Goal: Task Accomplishment & Management: Use online tool/utility

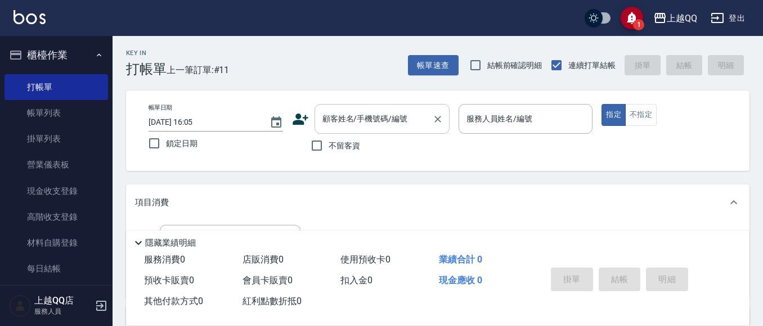
click at [335, 118] on input "顧客姓名/手機號碼/編號" at bounding box center [373, 119] width 108 height 20
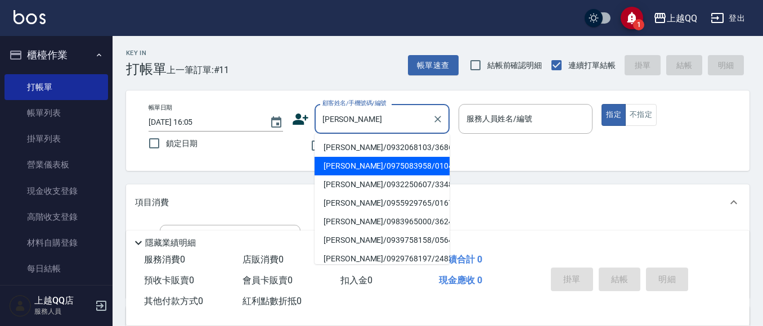
click at [361, 175] on li "[PERSON_NAME]/0975083958/0104" at bounding box center [381, 166] width 135 height 19
type input "[PERSON_NAME]/0975083958/0104"
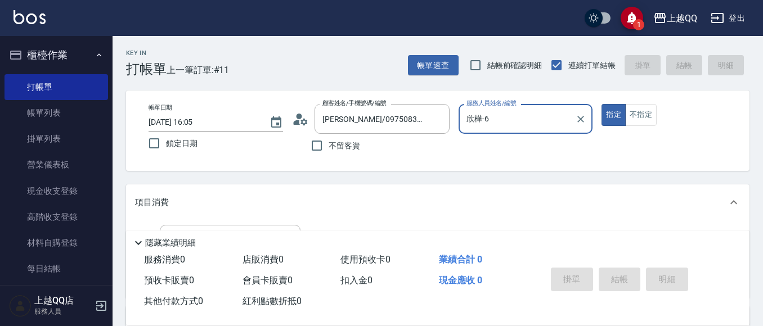
type input "欣樺-6"
click at [440, 114] on icon "Clear" at bounding box center [437, 119] width 11 height 11
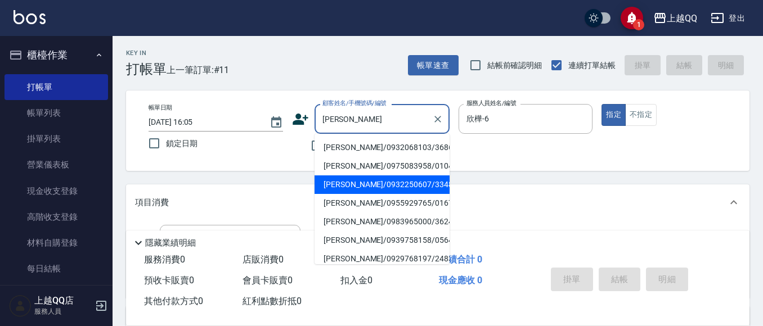
click at [340, 182] on li "[PERSON_NAME]/0932250607/3348" at bounding box center [381, 184] width 135 height 19
type input "[PERSON_NAME]/0932250607/3348"
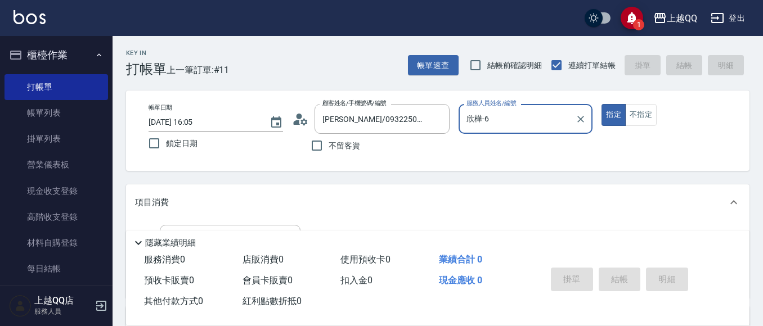
type input "佩怡-3"
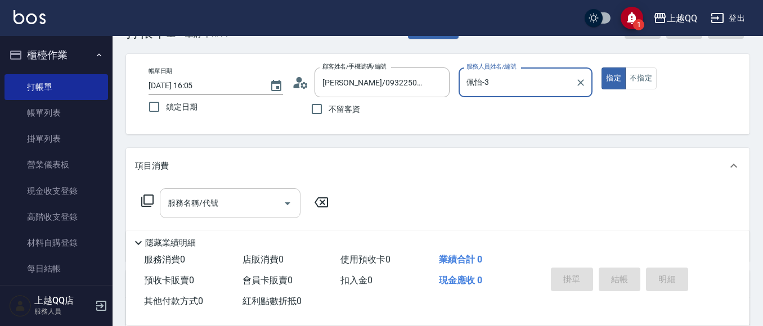
scroll to position [56, 0]
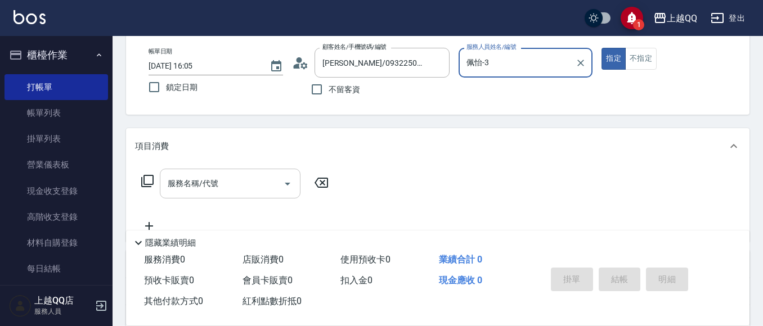
click at [208, 184] on div "服務名稱/代號 服務名稱/代號" at bounding box center [230, 184] width 141 height 30
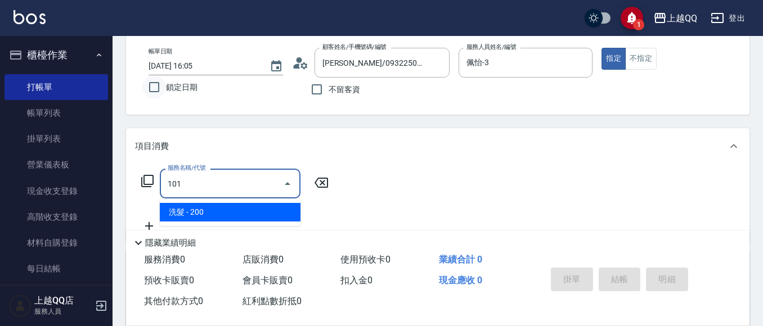
type input "洗髮(101)"
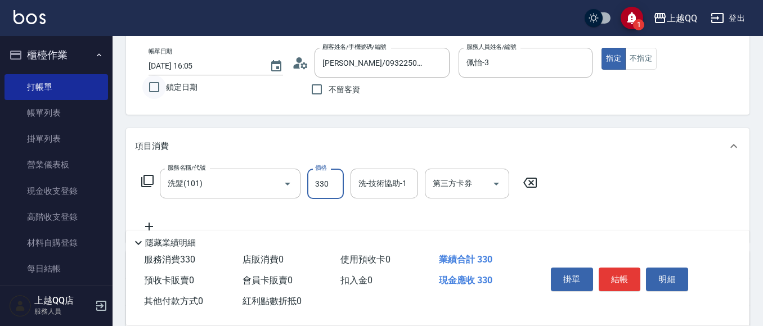
type input "330"
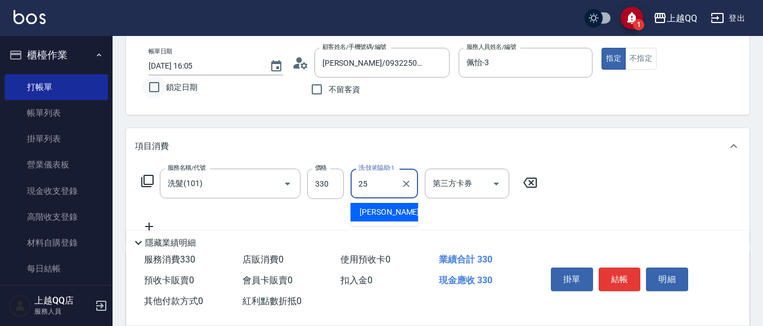
type input "[PERSON_NAME]-25"
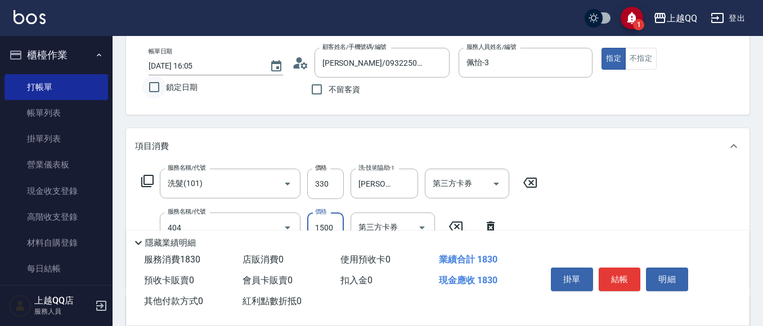
type input "設計染髮(404)"
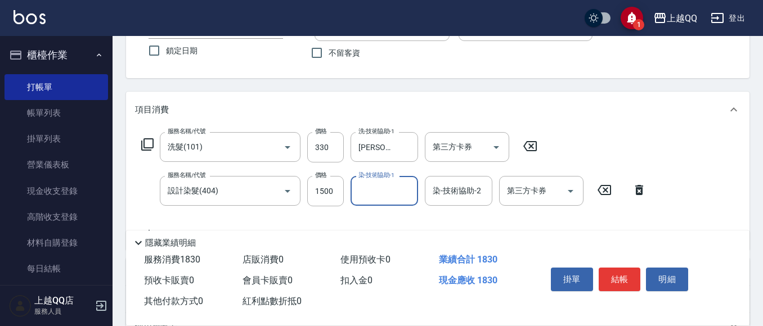
scroll to position [112, 0]
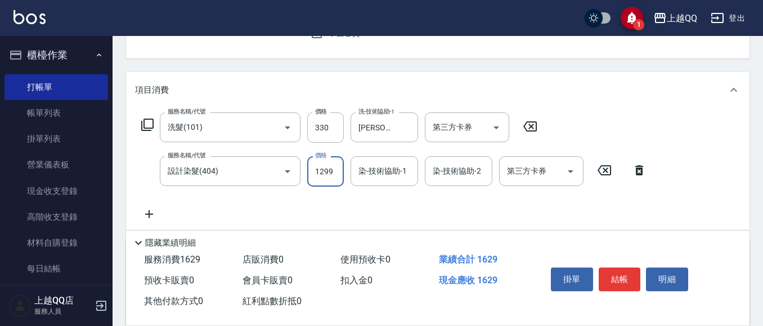
type input "1299"
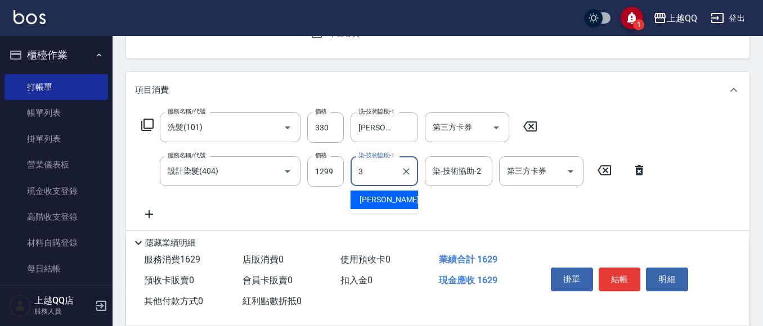
type input "佩怡-3"
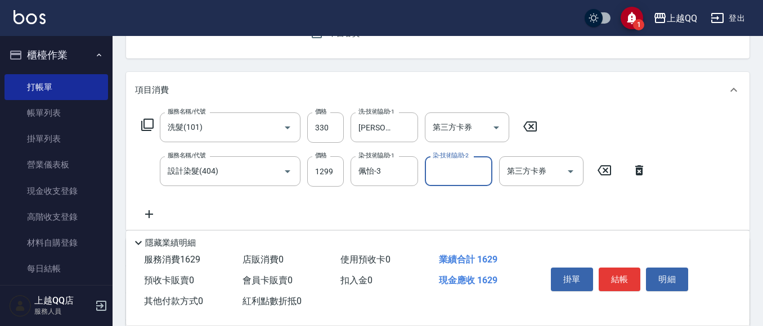
click at [632, 283] on button "結帳" at bounding box center [619, 280] width 42 height 24
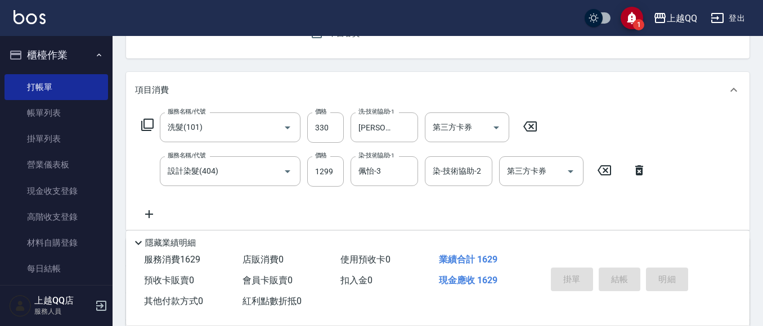
type input "[DATE] 18:09"
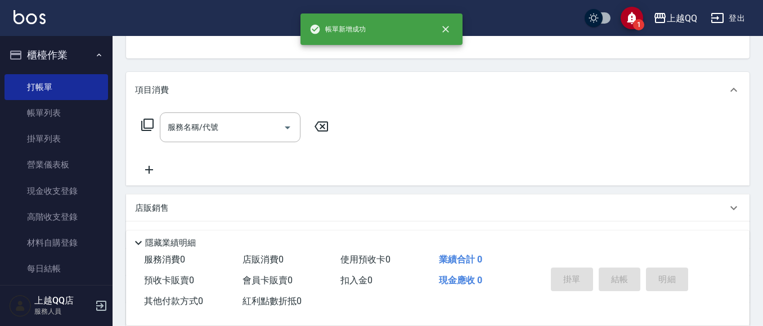
scroll to position [53, 0]
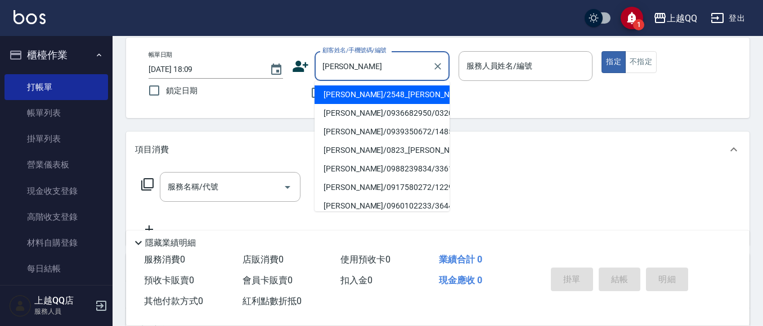
click at [344, 98] on li "[PERSON_NAME]/2548_[PERSON_NAME]/2548" at bounding box center [381, 94] width 135 height 19
type input "[PERSON_NAME]/2548_[PERSON_NAME]/2548"
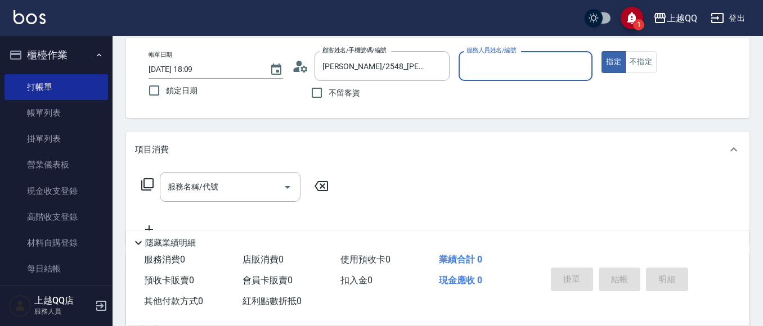
type input "佩怡-3"
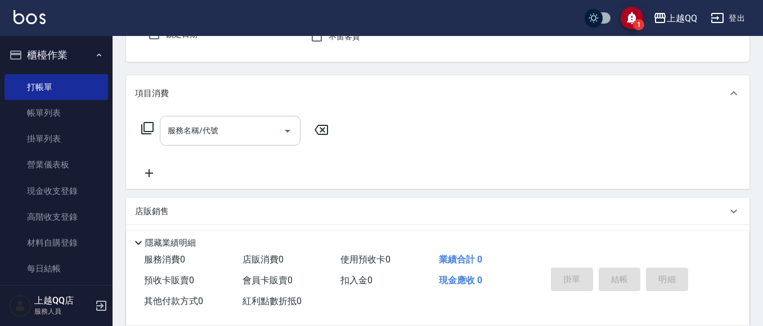
click at [211, 129] on div "服務名稱/代號 服務名稱/代號" at bounding box center [230, 131] width 141 height 30
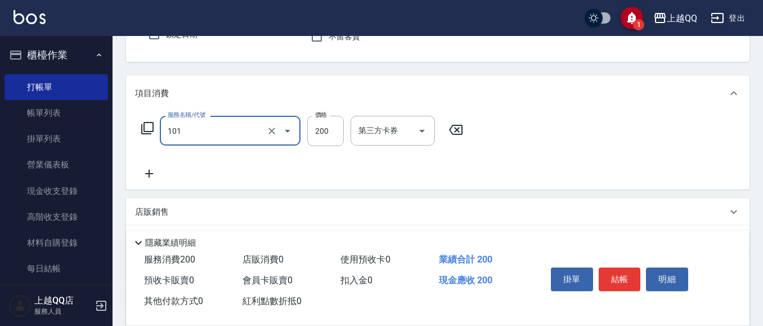
type input "洗髮(101)"
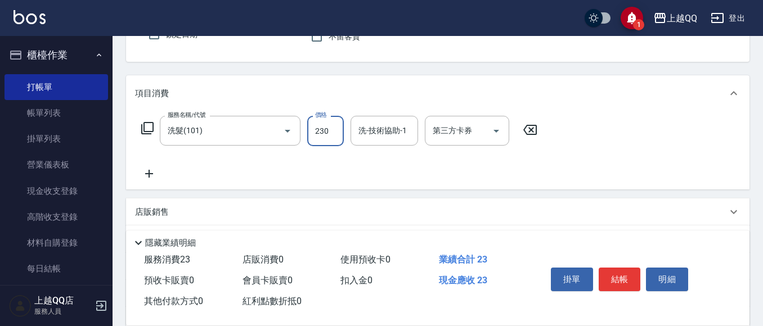
type input "230"
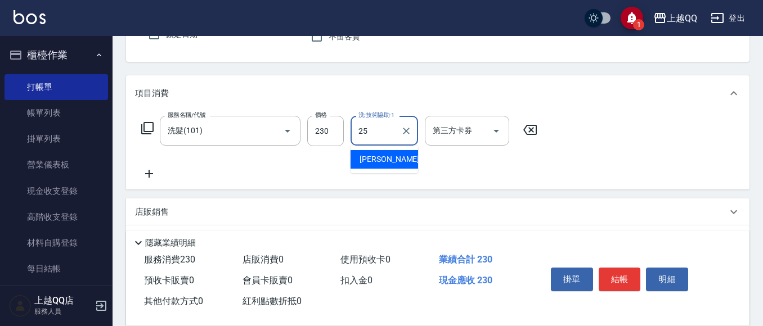
type input "[PERSON_NAME]-25"
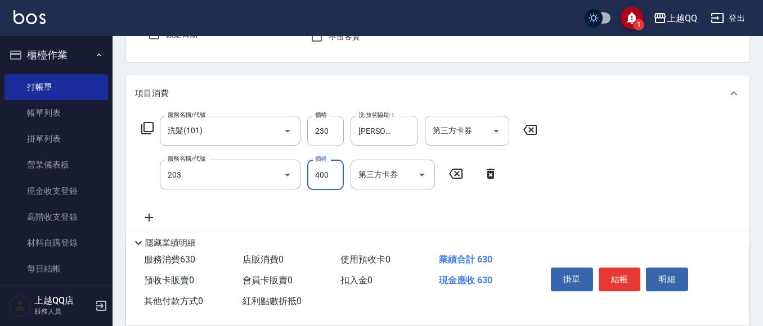
type input "指定單剪(203)"
type input "350"
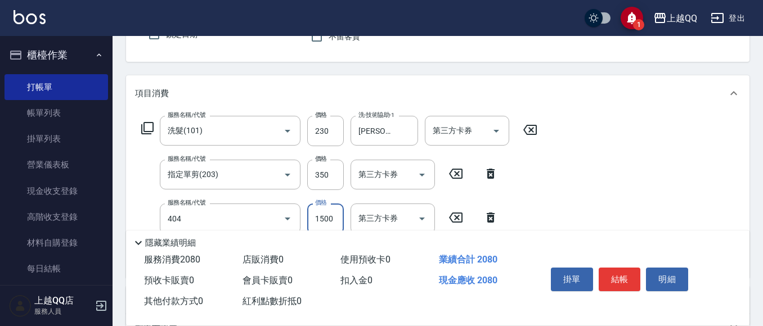
type input "設計染髮(404)"
type input "1099"
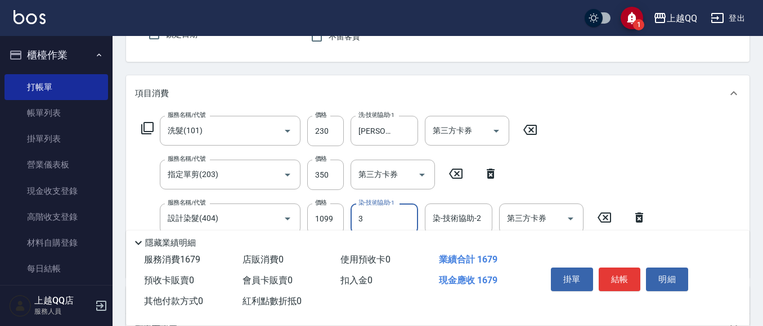
type input "佩怡-3"
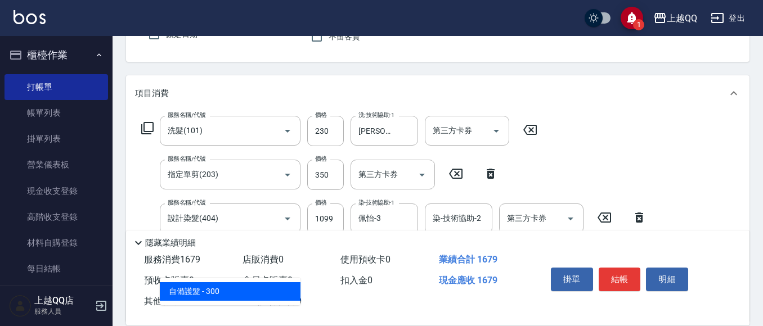
type input "自備護髮(502)"
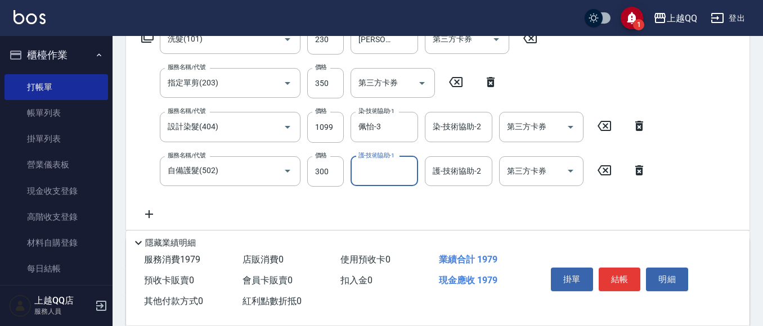
scroll to position [222, 0]
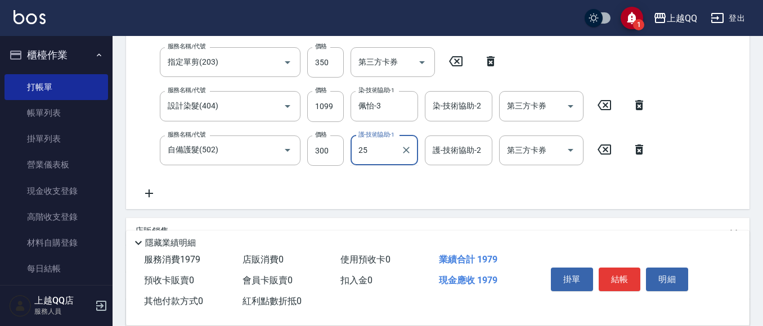
type input "[PERSON_NAME]-25"
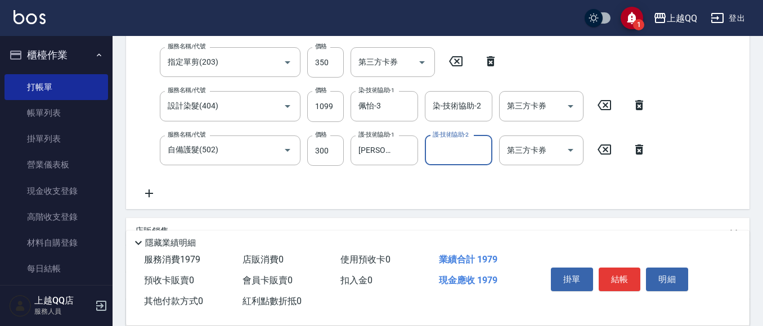
click at [606, 275] on button "結帳" at bounding box center [619, 280] width 42 height 24
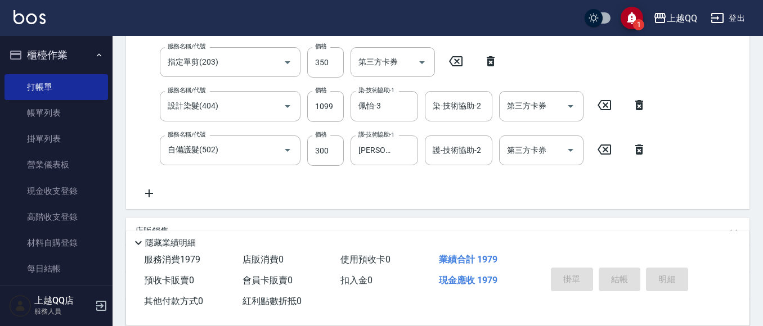
type input "[DATE] 18:10"
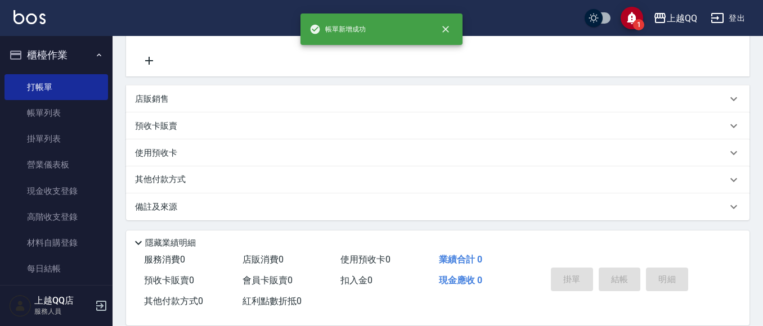
scroll to position [0, 0]
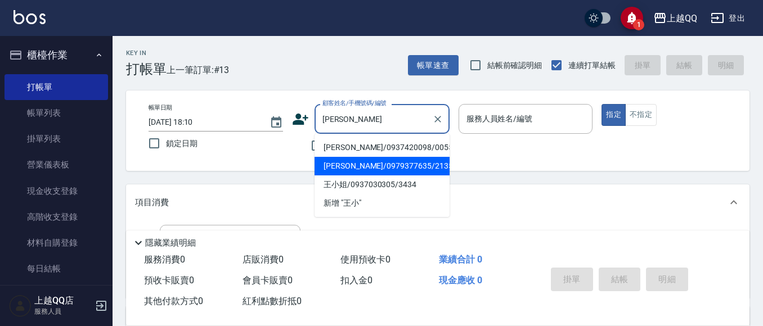
click at [337, 160] on li "[PERSON_NAME]/0979377635/2135" at bounding box center [381, 166] width 135 height 19
type input "[PERSON_NAME]/0979377635/2135"
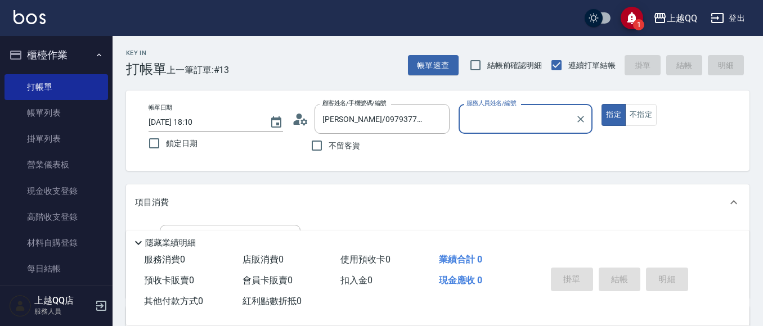
type input "佩怡-3"
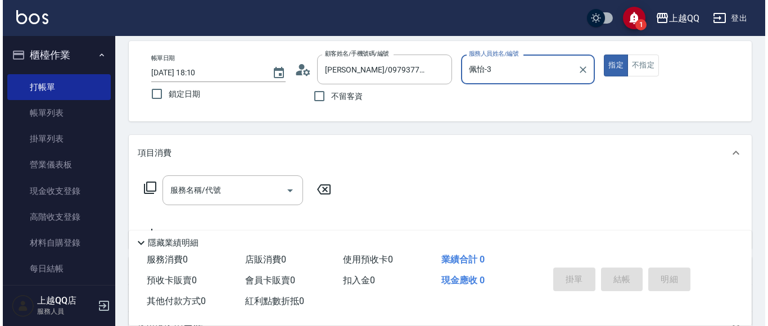
scroll to position [56, 0]
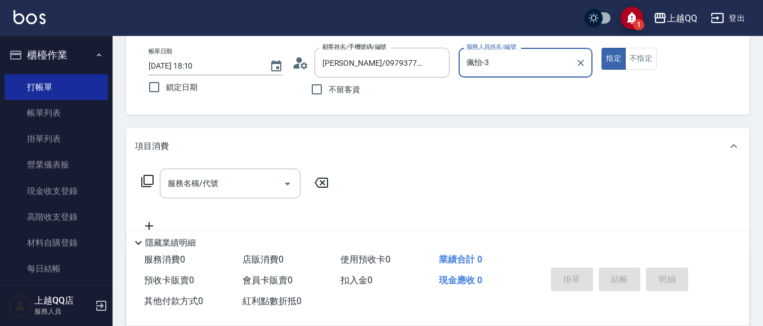
click at [152, 180] on icon at bounding box center [147, 180] width 13 height 13
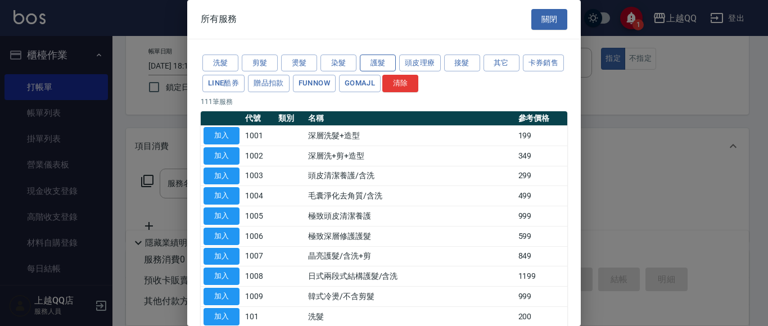
click at [379, 58] on button "護髮" at bounding box center [378, 63] width 36 height 17
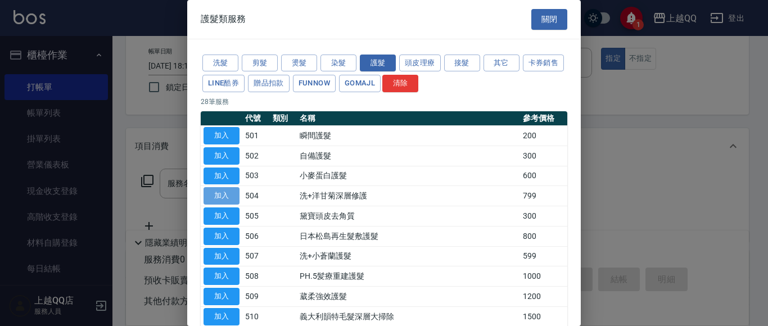
click at [216, 194] on button "加入" at bounding box center [222, 195] width 36 height 17
type input "洗+洋甘菊深層修護(504)"
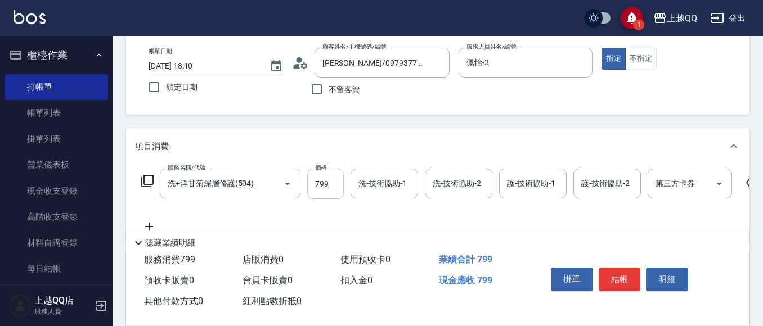
click at [322, 178] on input "799" at bounding box center [325, 184] width 37 height 30
type input "999"
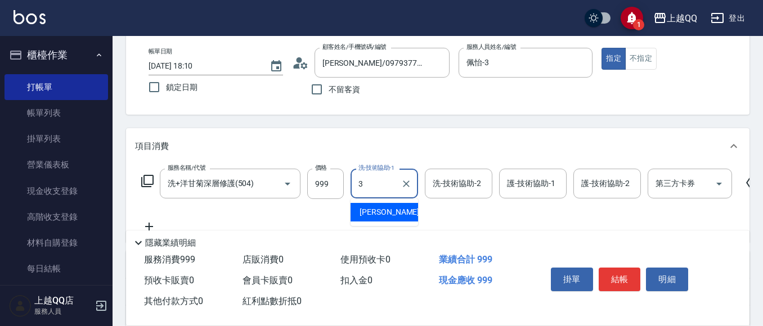
type input "佩怡-3"
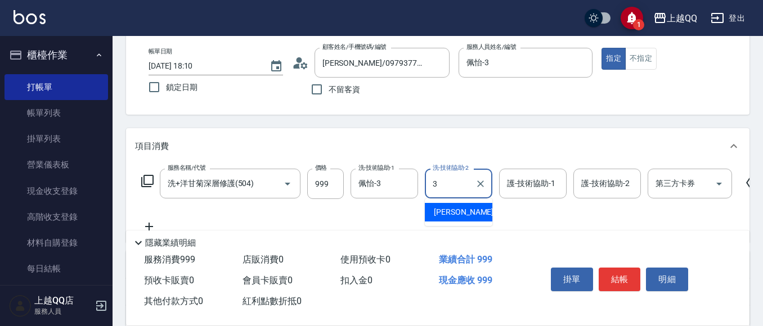
type input "佩怡-3"
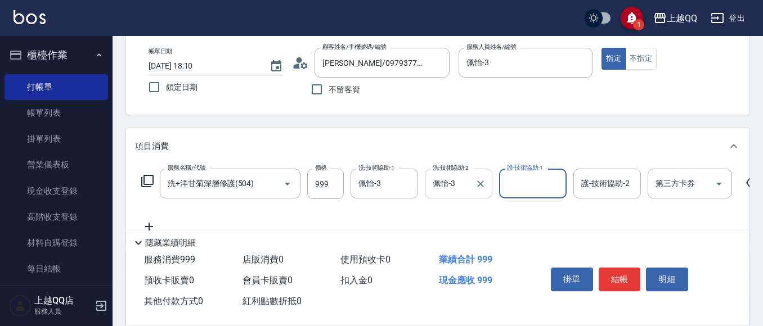
drag, startPoint x: 474, startPoint y: 183, endPoint x: 481, endPoint y: 185, distance: 7.1
click at [476, 184] on button "Clear" at bounding box center [480, 184] width 16 height 16
type input "佩怡-3"
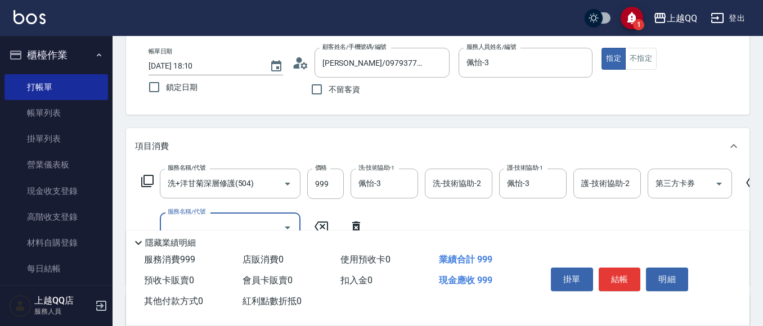
click at [151, 172] on div "服務名稱/代號 洗+洋甘菊深層修護(504) 服務名稱/代號 價格 999 價格 洗-技術協助-1 佩怡-3 洗-技術協助-1 洗-技術協助-2 洗-技術協助…" at bounding box center [451, 184] width 632 height 30
click at [157, 185] on div "服務名稱/代號 洗+洋甘菊深層修護(504) 服務名稱/代號 價格 999 價格 洗-技術協助-1 佩怡-3 洗-技術協助-1 洗-技術協助-2 洗-技術協助…" at bounding box center [451, 184] width 632 height 30
click at [153, 184] on icon at bounding box center [147, 180] width 13 height 13
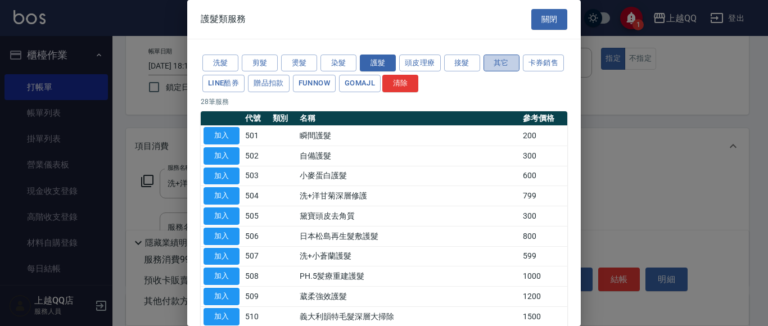
click at [497, 65] on button "其它" at bounding box center [502, 63] width 36 height 17
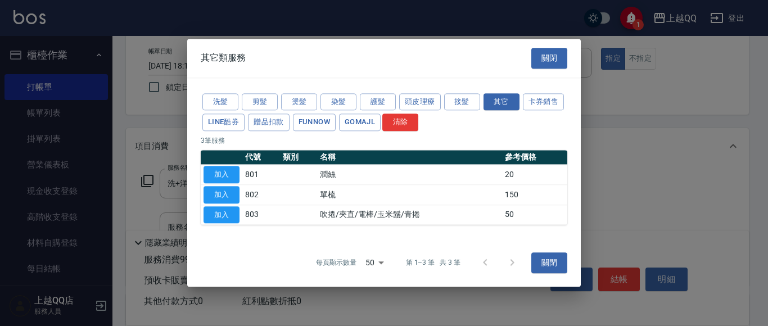
click at [228, 215] on button "加入" at bounding box center [222, 214] width 36 height 17
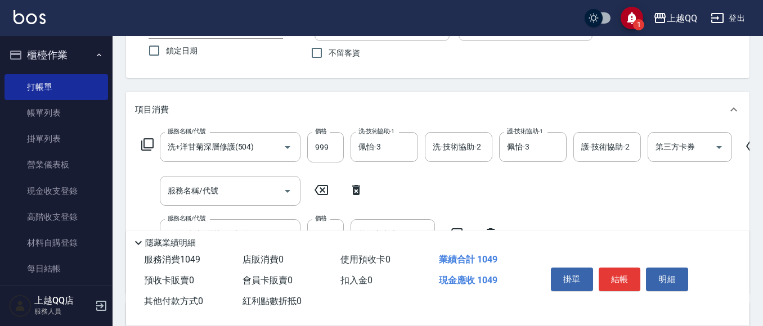
scroll to position [112, 0]
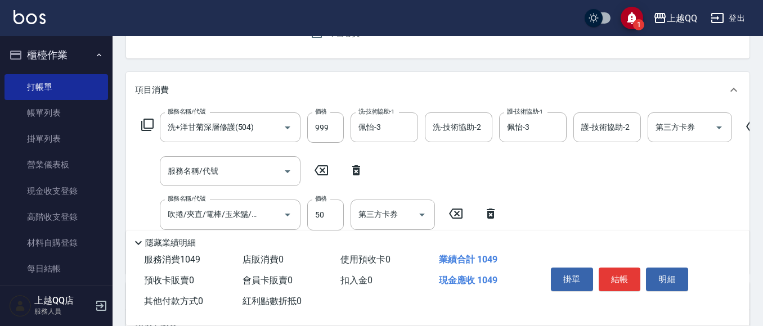
click at [358, 169] on icon at bounding box center [356, 170] width 8 height 10
type input "吹捲/夾直/電棒/玉米鬚/青捲(803)"
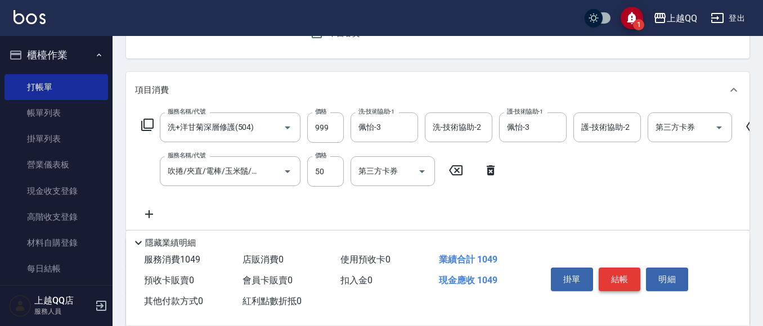
click at [607, 272] on button "結帳" at bounding box center [619, 280] width 42 height 24
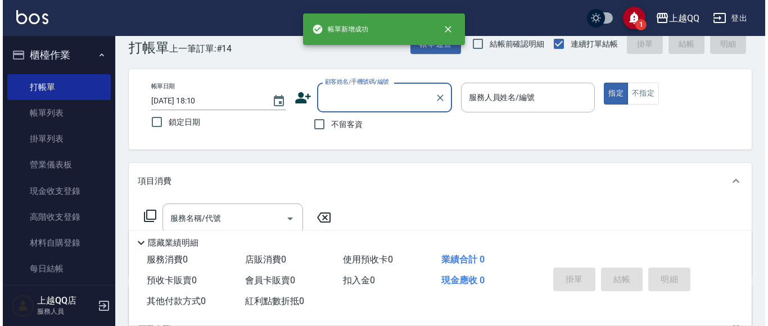
scroll to position [0, 0]
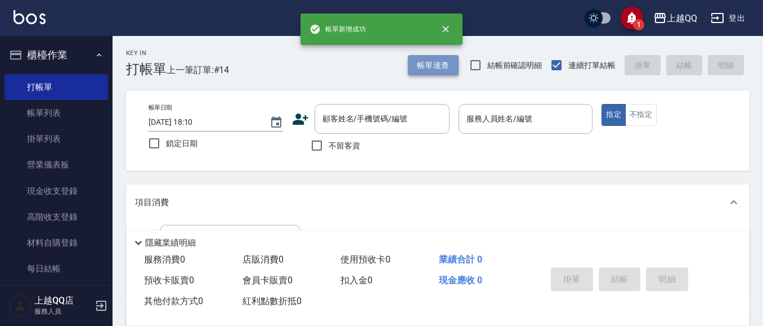
click at [432, 64] on button "帳單速查" at bounding box center [433, 65] width 51 height 21
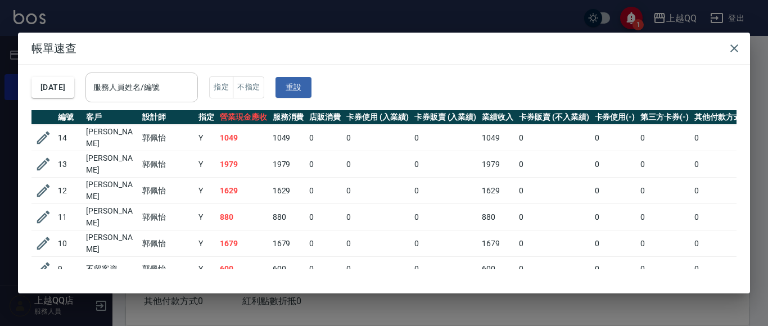
click at [186, 89] on input "服務人員姓名/編號" at bounding box center [142, 88] width 102 height 20
type input "佩怡-3"
click at [738, 45] on icon "button" at bounding box center [734, 48] width 8 height 8
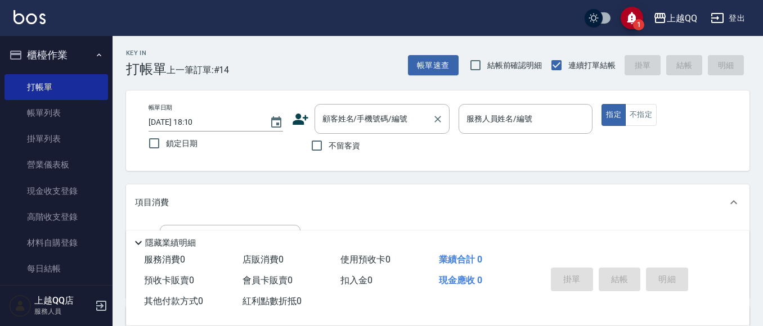
click at [357, 115] on div "顧客姓名/手機號碼/編號 顧客姓名/手機號碼/編號" at bounding box center [381, 119] width 135 height 30
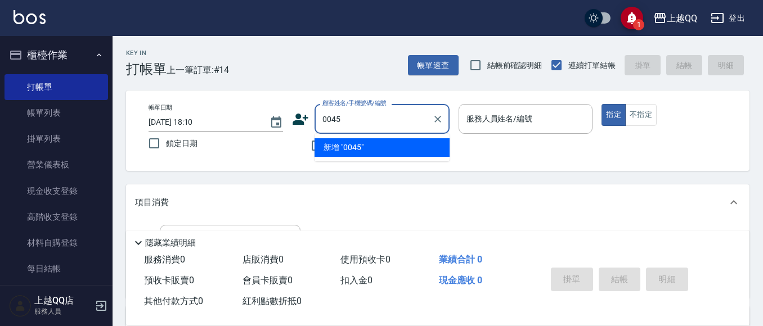
type input "0045"
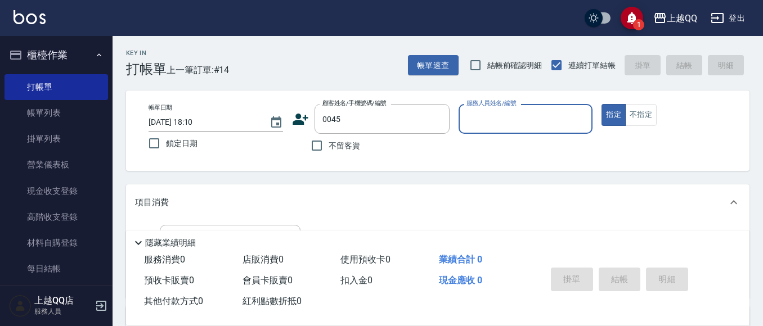
click at [601, 104] on button "指定" at bounding box center [613, 115] width 24 height 22
type button "true"
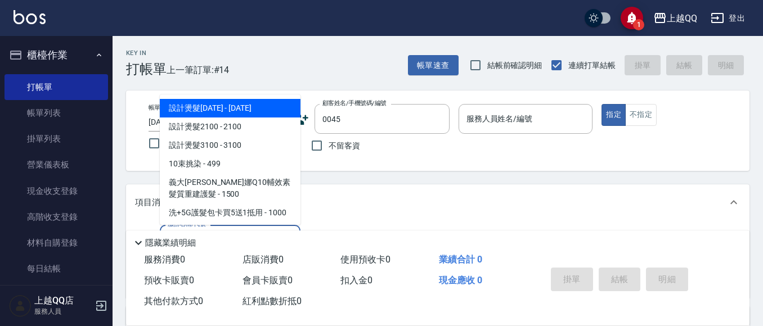
type input "101"
type input "[PERSON_NAME]/0937912815/0045"
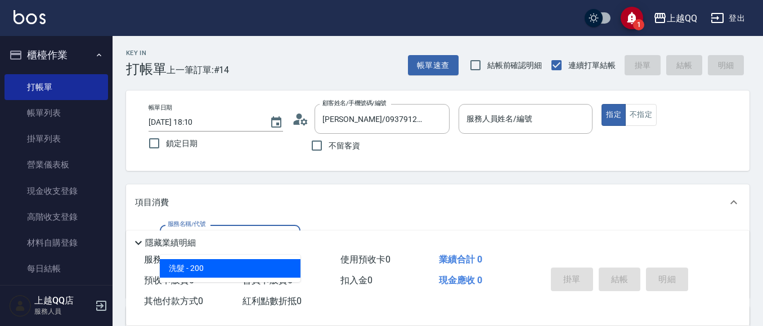
type input "101"
type input "佩怡-3"
type input "洗髮(101)"
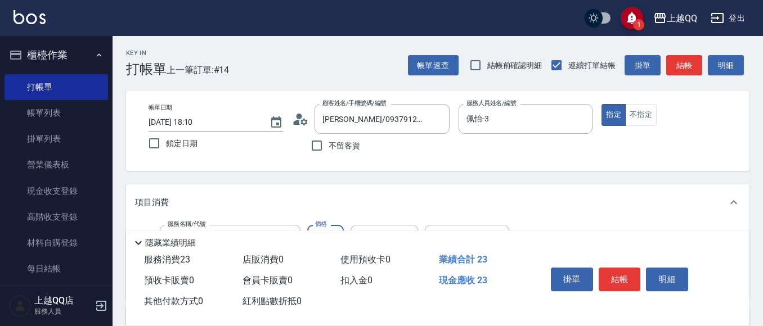
type input "230"
type input "[PERSON_NAME]-25"
click at [626, 268] on button "結帳" at bounding box center [619, 280] width 42 height 24
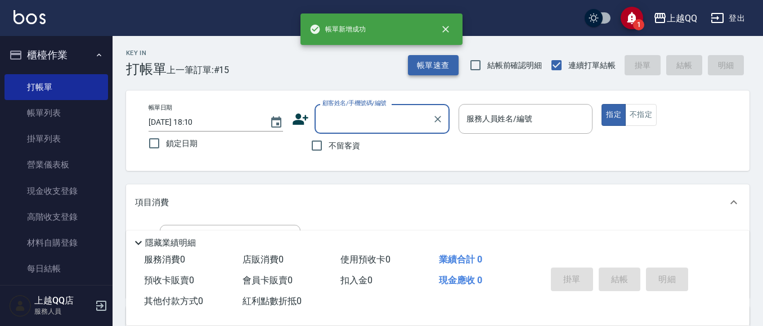
click at [451, 62] on button "帳單速查" at bounding box center [433, 65] width 51 height 21
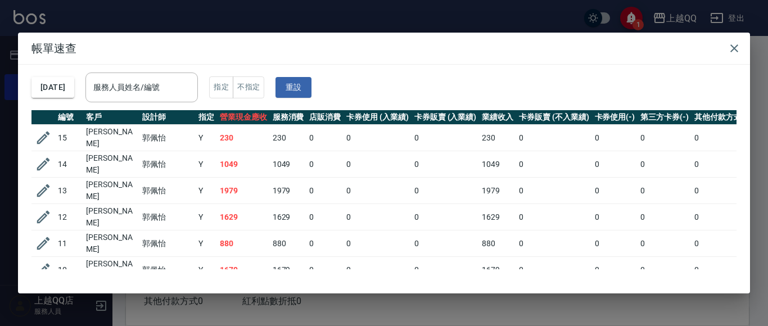
click at [187, 70] on div "[DATE] 服務人員姓名/編號 服務人員姓名/編號 指定 不指定 重設" at bounding box center [383, 88] width 705 height 46
click at [189, 88] on input "服務人員姓名/編號" at bounding box center [142, 88] width 102 height 20
type input "佩怡-3"
click at [734, 47] on icon "button" at bounding box center [734, 48] width 13 height 13
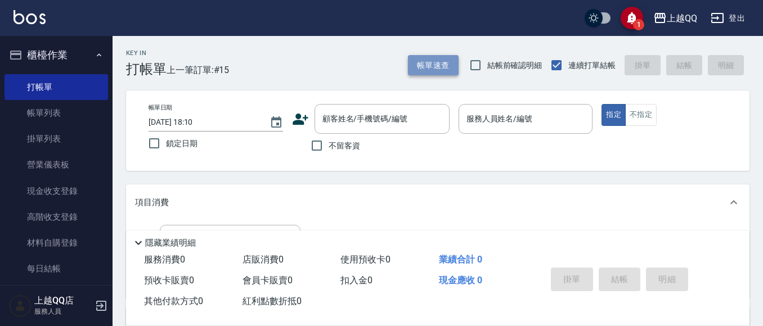
click at [430, 66] on button "帳單速查" at bounding box center [433, 65] width 51 height 21
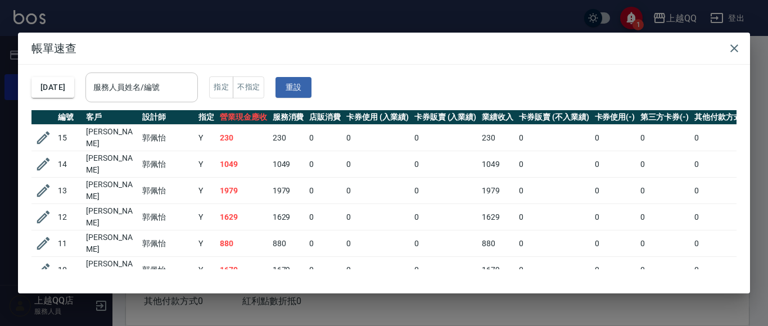
click at [156, 89] on input "服務人員姓名/編號" at bounding box center [142, 88] width 102 height 20
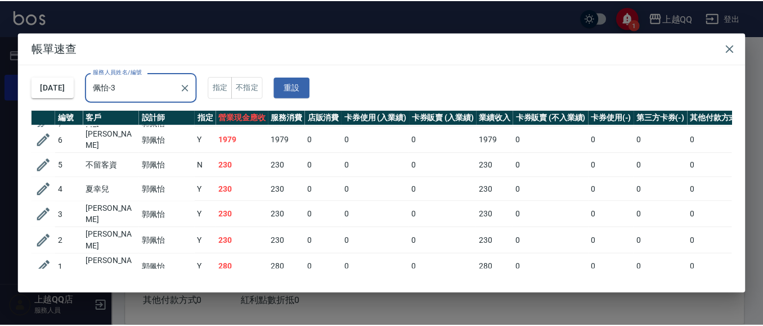
scroll to position [242, 0]
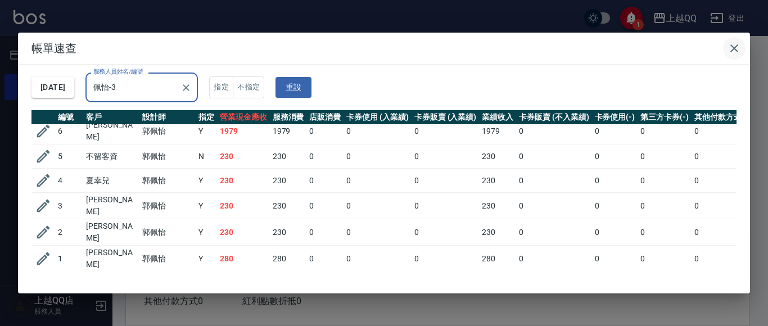
type input "佩怡-3"
click at [730, 46] on icon "button" at bounding box center [734, 48] width 13 height 13
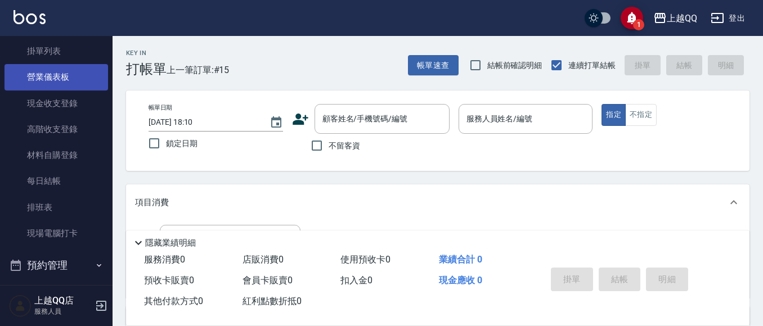
scroll to position [169, 0]
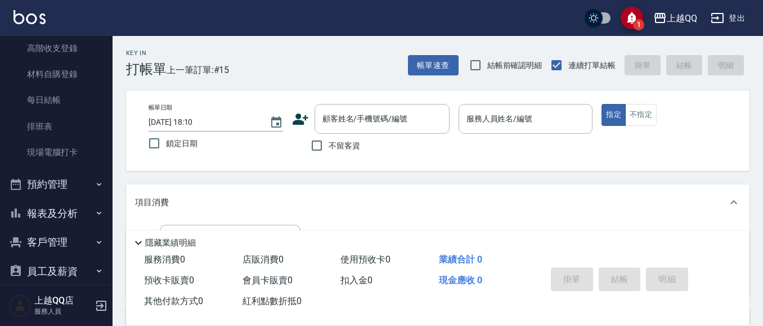
click at [56, 209] on button "報表及分析" at bounding box center [55, 213] width 103 height 29
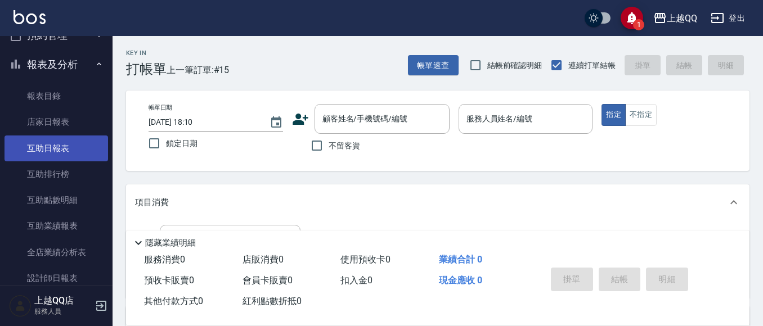
scroll to position [337, 0]
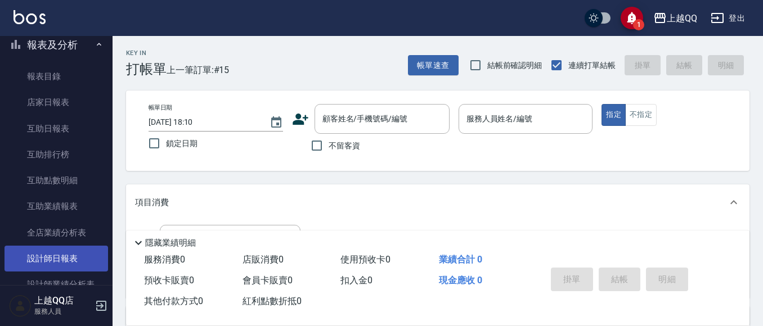
click at [62, 259] on link "設計師日報表" at bounding box center [55, 259] width 103 height 26
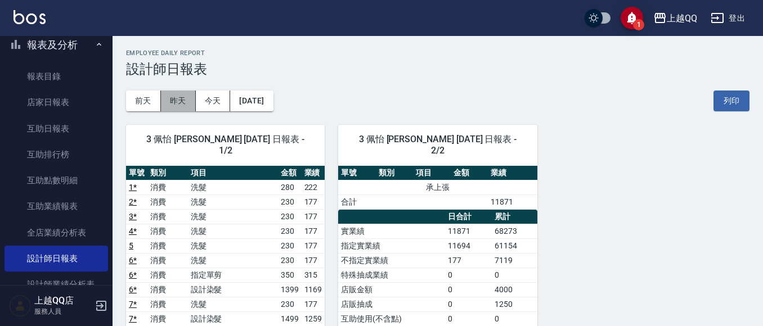
click at [175, 100] on button "昨天" at bounding box center [178, 101] width 35 height 21
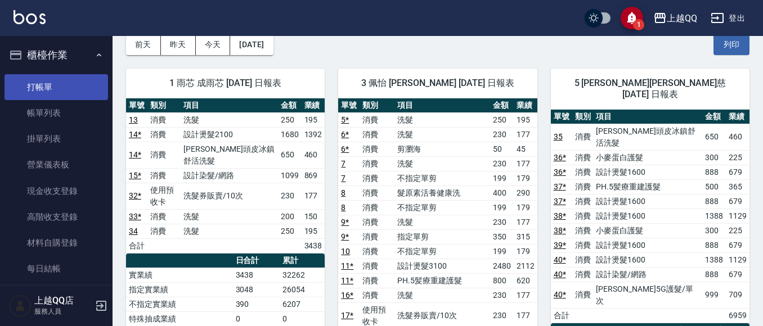
click at [35, 91] on link "打帳單" at bounding box center [55, 87] width 103 height 26
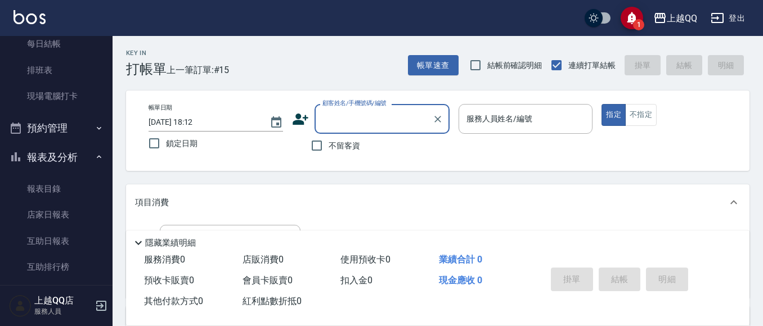
click at [76, 158] on button "報表及分析" at bounding box center [55, 157] width 103 height 29
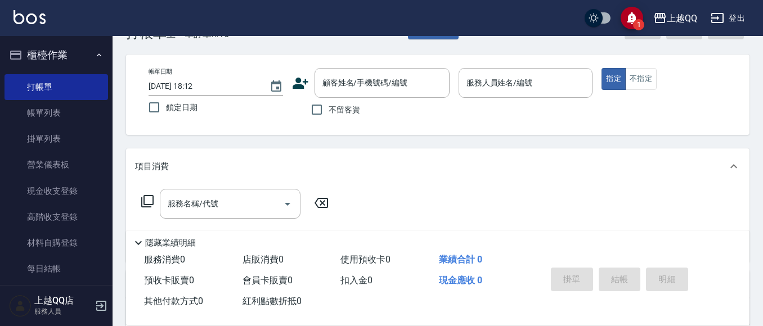
scroll to position [56, 0]
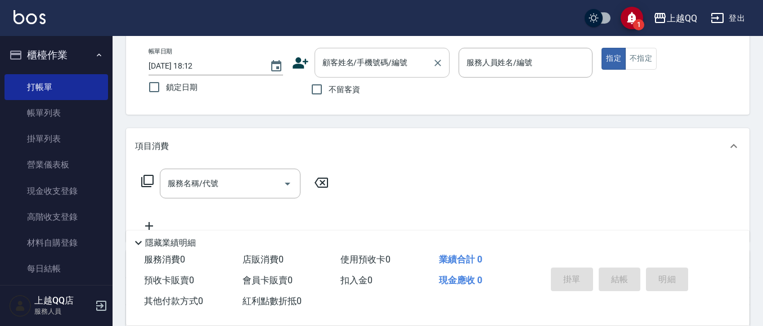
click at [399, 55] on input "顧客姓名/手機號碼/編號" at bounding box center [373, 63] width 108 height 20
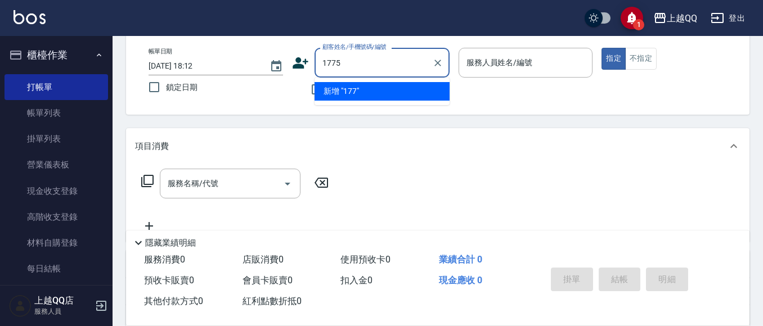
type input "1775"
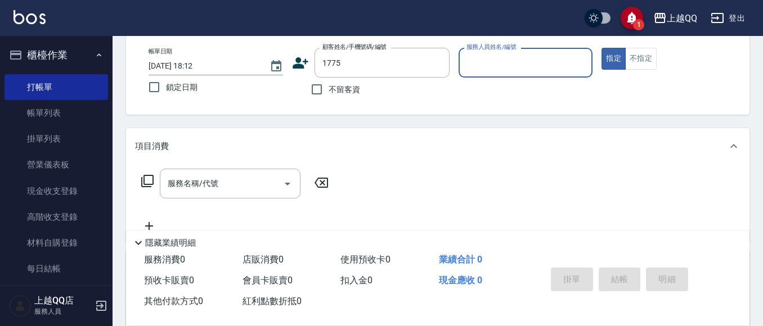
click at [601, 48] on button "指定" at bounding box center [613, 59] width 24 height 22
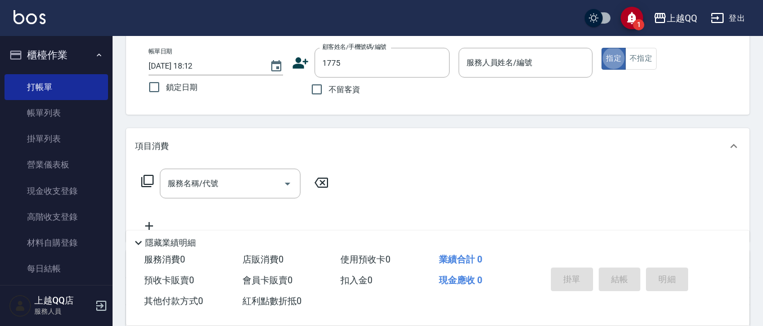
type button "true"
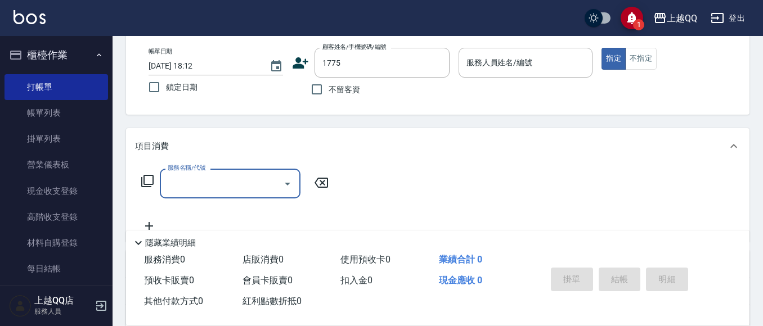
type input "曲小姐/0000000/1775"
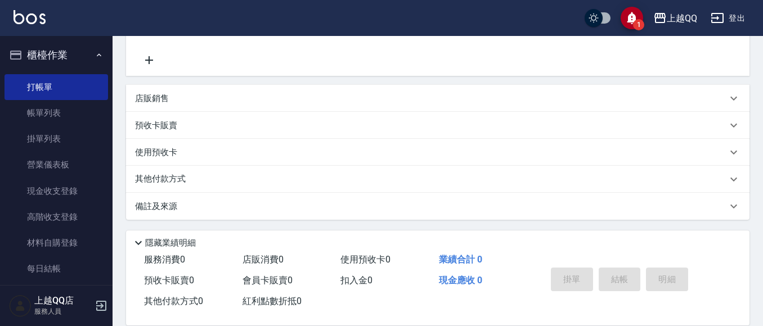
type input "欣樺-6"
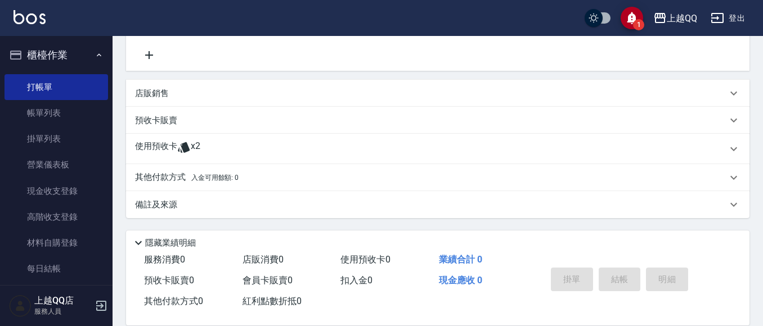
click at [174, 144] on p "使用預收卡" at bounding box center [156, 149] width 42 height 17
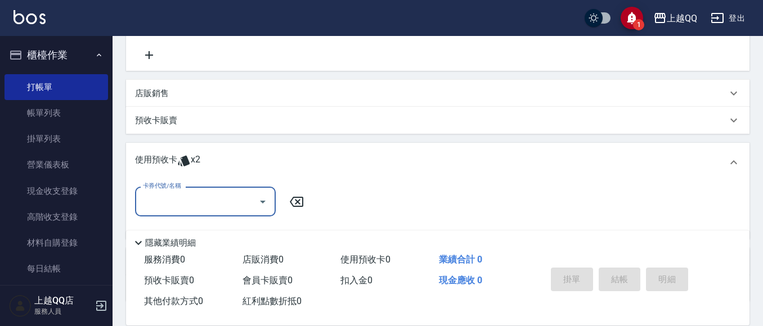
scroll to position [0, 0]
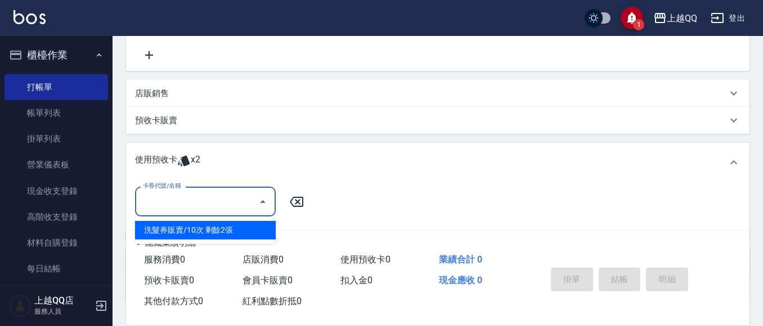
drag, startPoint x: 215, startPoint y: 211, endPoint x: 270, endPoint y: 254, distance: 69.3
click at [217, 212] on div "卡券代號/名稱" at bounding box center [205, 202] width 141 height 30
click at [219, 206] on input "卡券代號/名稱" at bounding box center [197, 202] width 114 height 20
click at [228, 231] on div "洗髮券販賣/10次 剩餘2張" at bounding box center [205, 230] width 141 height 19
type input "洗髮券販賣/10次"
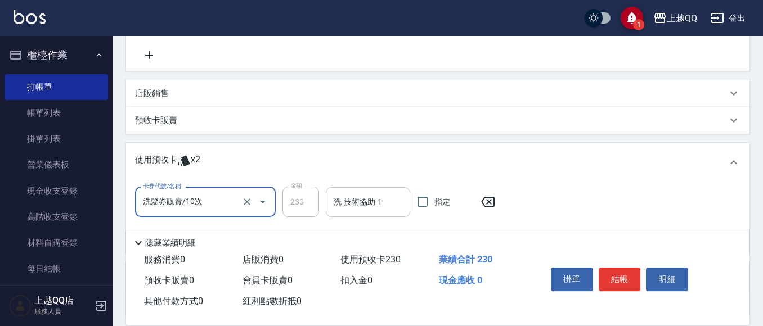
drag, startPoint x: 336, startPoint y: 202, endPoint x: 346, endPoint y: 197, distance: 10.8
click at [344, 197] on input "洗-技術協助-1" at bounding box center [368, 202] width 74 height 20
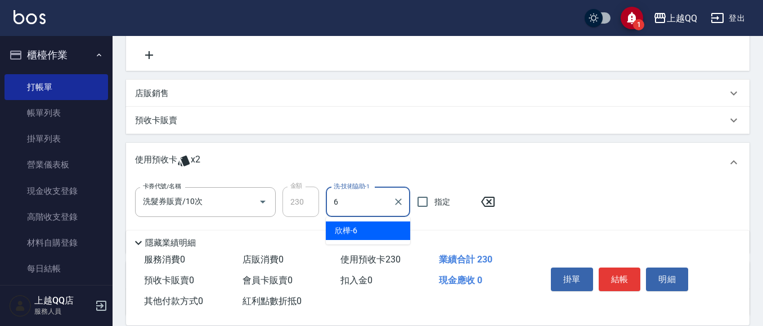
type input "欣樺-6"
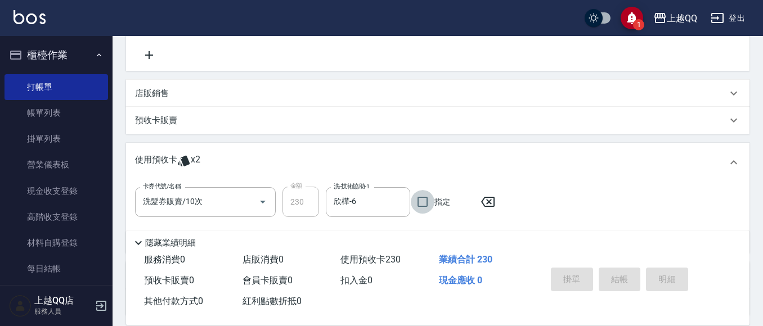
type input "[DATE] 18:28"
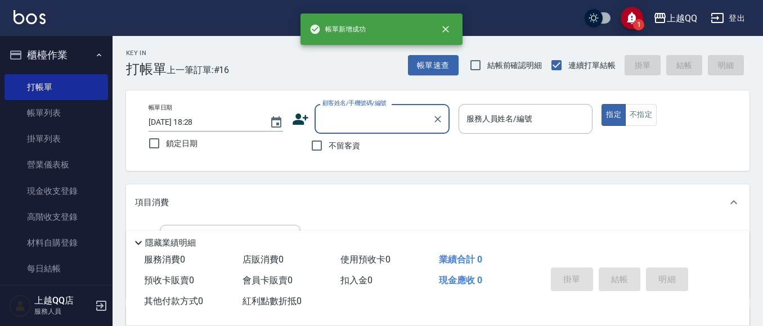
scroll to position [56, 0]
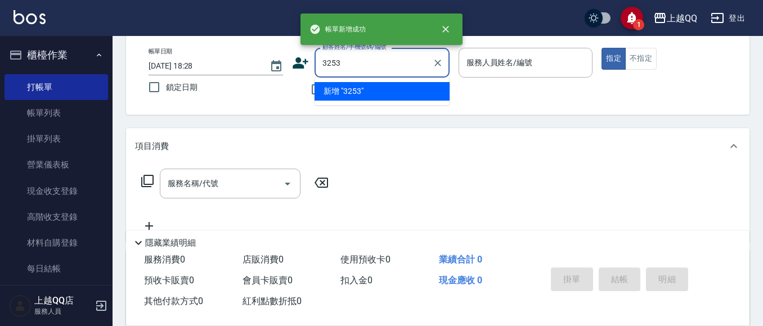
click at [601, 48] on button "指定" at bounding box center [613, 59] width 24 height 22
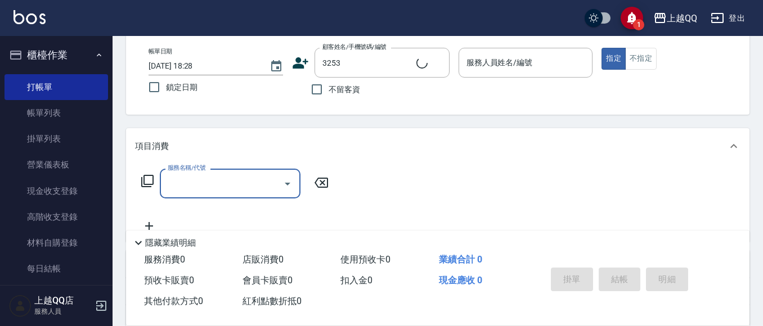
type input "石人妃/0916330727/3253"
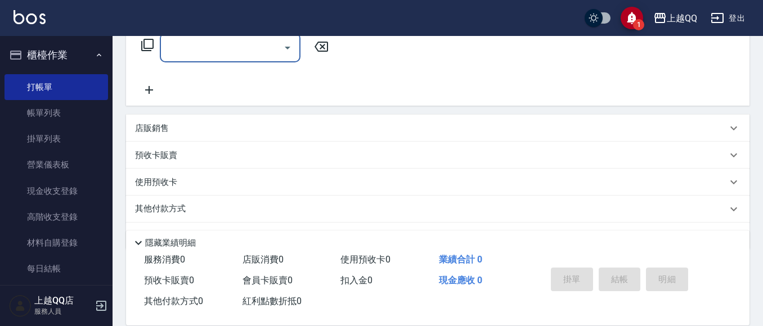
type input "欣樺-6"
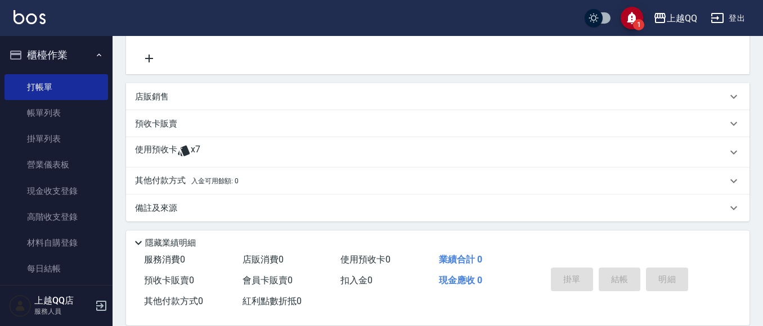
click at [213, 153] on div "使用預收卡 x7" at bounding box center [431, 152] width 592 height 17
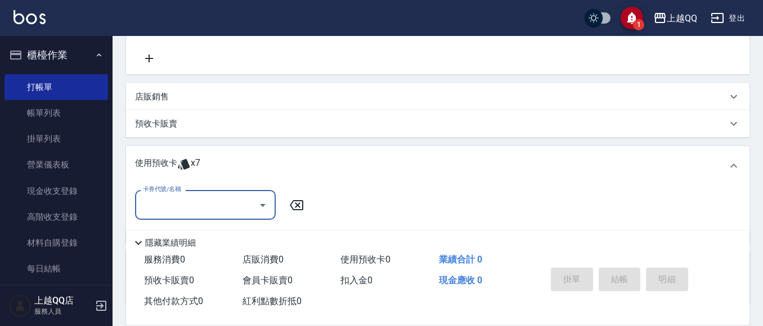
scroll to position [0, 0]
click at [210, 208] on input "卡券代號/名稱" at bounding box center [197, 205] width 114 height 20
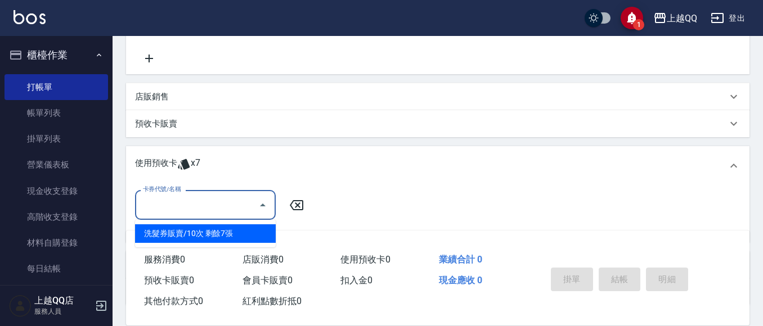
click at [228, 238] on div "洗髮券販賣/10次 剩餘7張" at bounding box center [205, 233] width 141 height 19
type input "洗髮券販賣/10次"
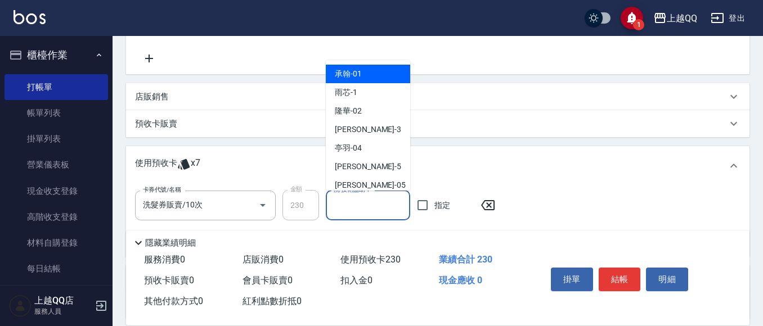
drag, startPoint x: 338, startPoint y: 199, endPoint x: 380, endPoint y: 40, distance: 164.0
click at [339, 199] on div "洗-技術協助-1 洗-技術協助-1" at bounding box center [368, 206] width 84 height 30
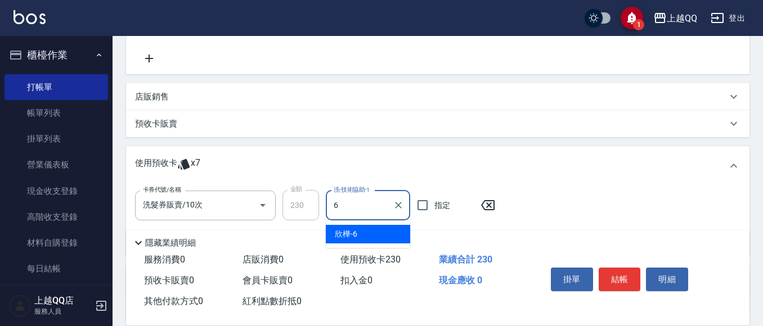
type input "欣樺-6"
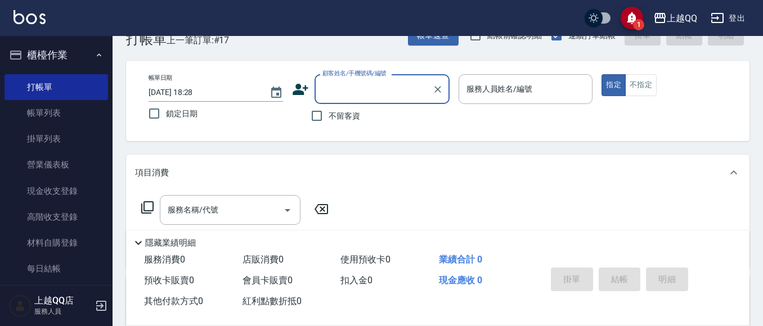
scroll to position [56, 0]
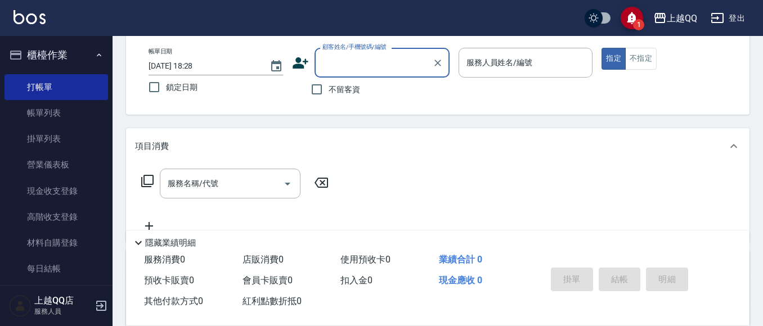
click at [332, 94] on span "不留客資" at bounding box center [343, 90] width 31 height 12
click at [328, 94] on input "不留客資" at bounding box center [317, 90] width 24 height 24
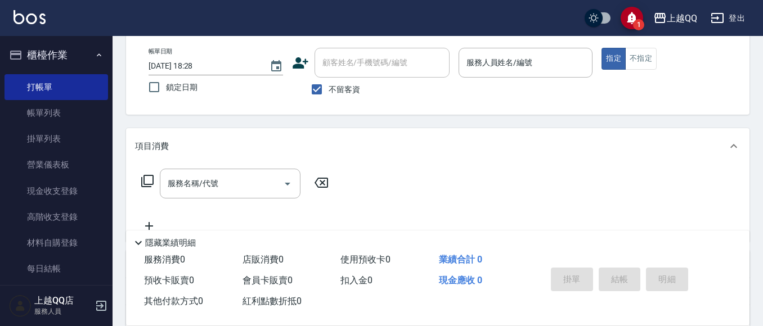
click at [337, 88] on span "不留客資" at bounding box center [343, 90] width 31 height 12
click at [328, 88] on input "不留客資" at bounding box center [317, 90] width 24 height 24
drag, startPoint x: 317, startPoint y: 93, endPoint x: 425, endPoint y: 67, distance: 110.9
click at [325, 91] on input "不留客資" at bounding box center [317, 90] width 24 height 24
checkbox input "true"
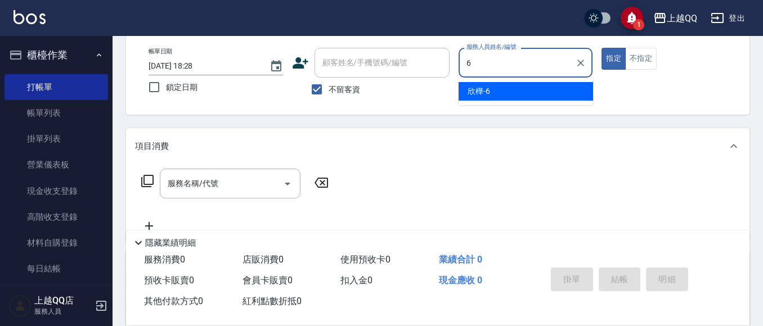
type input "欣樺-6"
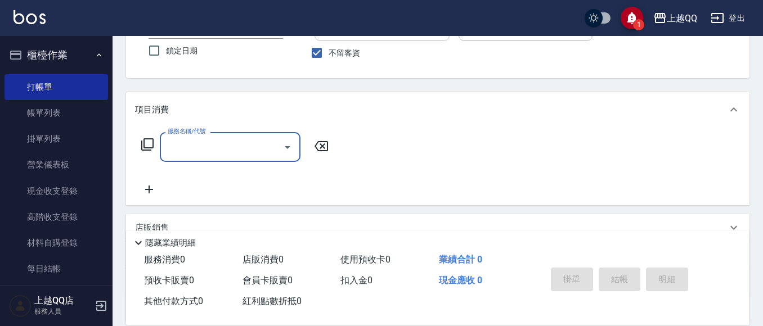
scroll to position [112, 0]
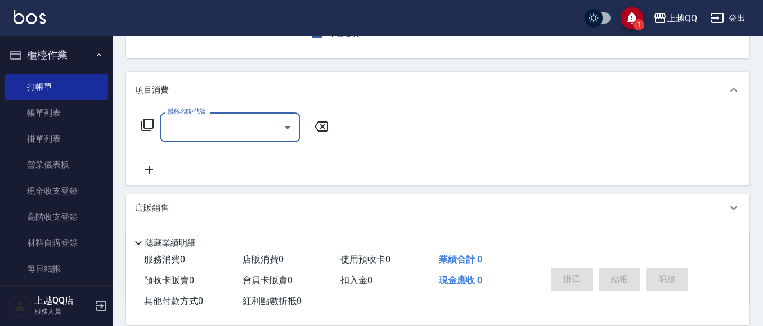
type input "4"
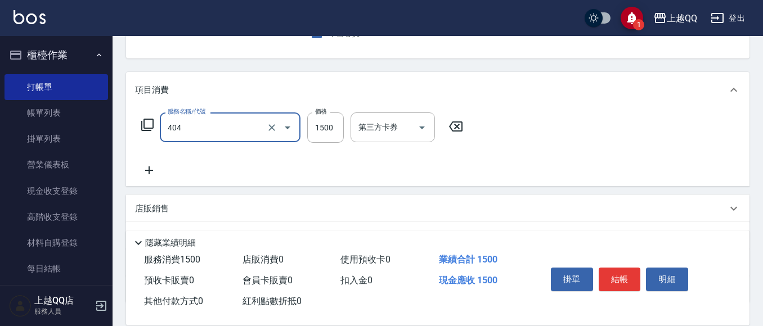
type input "設計染髮(404)"
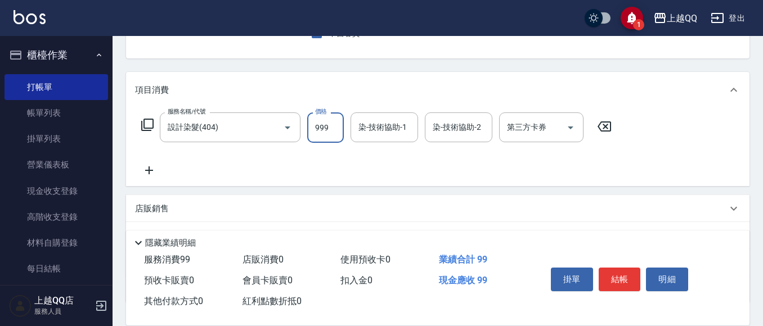
type input "999"
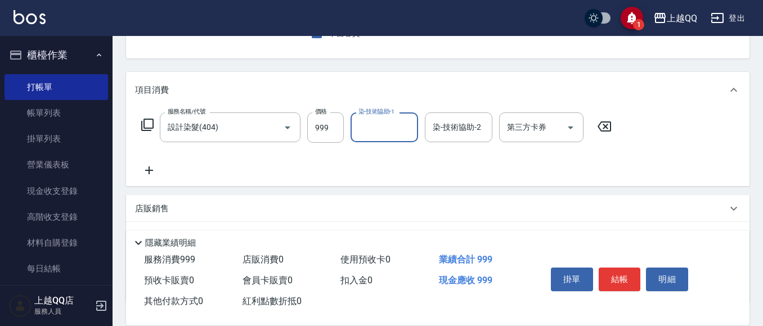
scroll to position [94, 0]
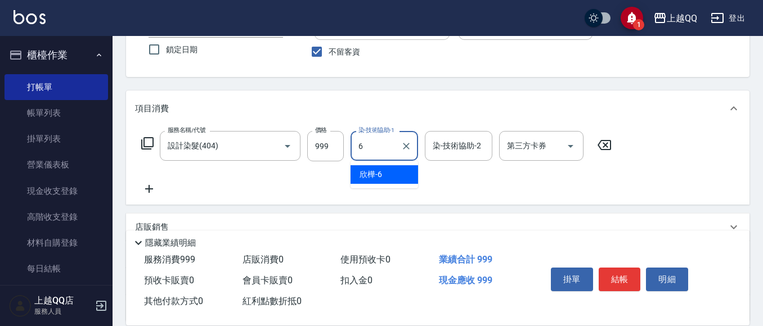
type input "欣樺-6"
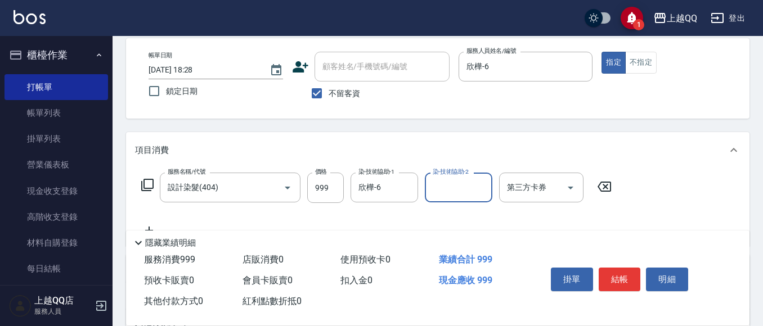
scroll to position [68, 0]
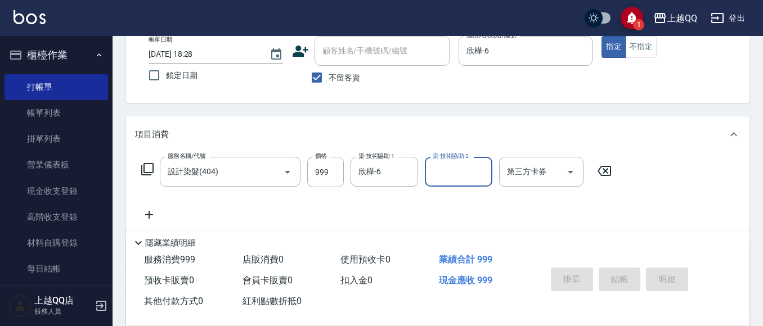
type input "[DATE] 18:29"
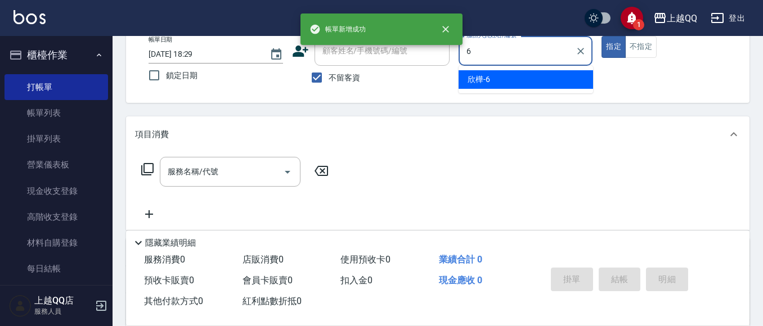
type input "欣樺-6"
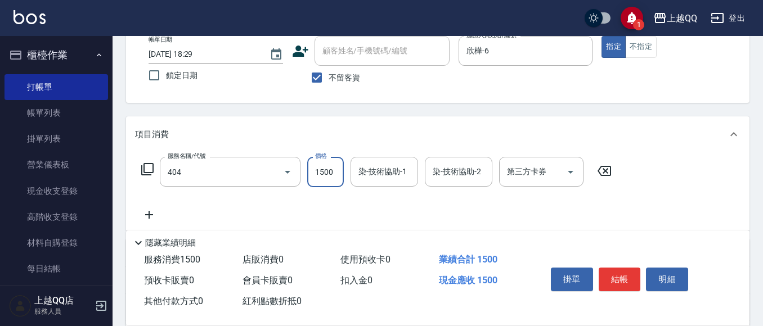
type input "設計染髮(404)"
type input "9998"
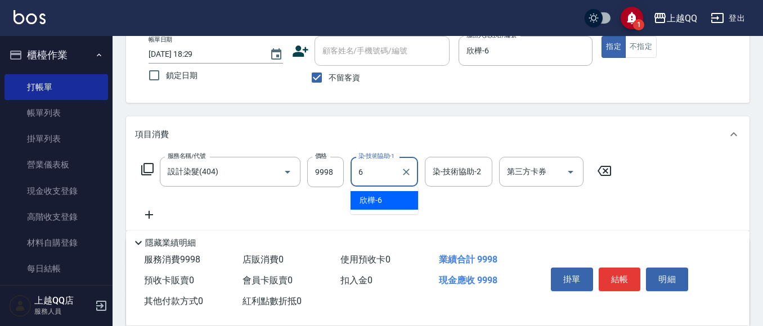
type input "欣樺-6"
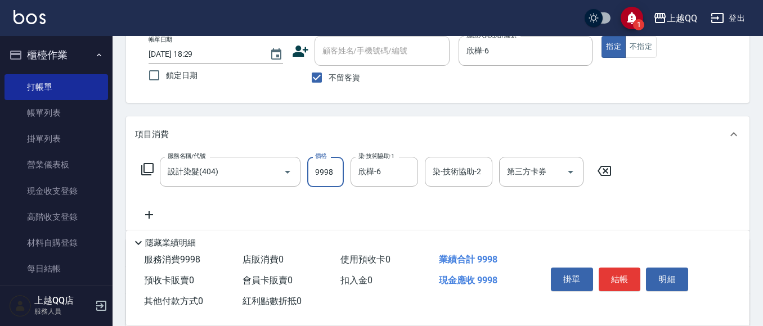
click at [329, 174] on input "9998" at bounding box center [325, 172] width 37 height 30
type input "999"
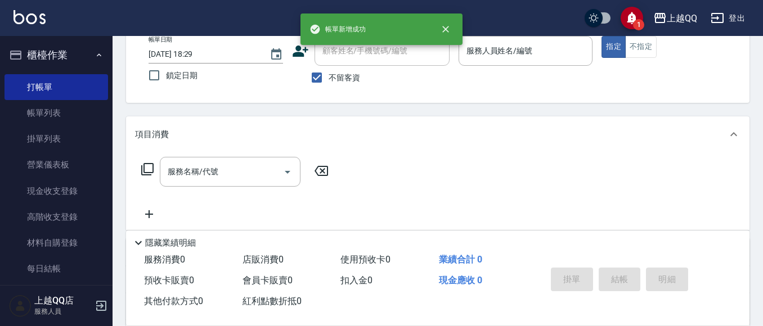
click at [335, 74] on span "不留客資" at bounding box center [343, 78] width 31 height 12
click at [328, 74] on input "不留客資" at bounding box center [317, 78] width 24 height 24
checkbox input "false"
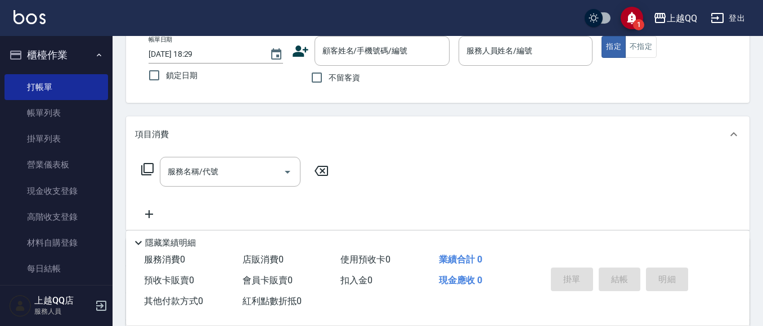
click at [355, 33] on div "1 上越QQ 登出" at bounding box center [381, 18] width 763 height 36
click at [328, 52] on div "顧客姓名/手機號碼/編號 顧客姓名/手機號碼/編號" at bounding box center [381, 51] width 135 height 30
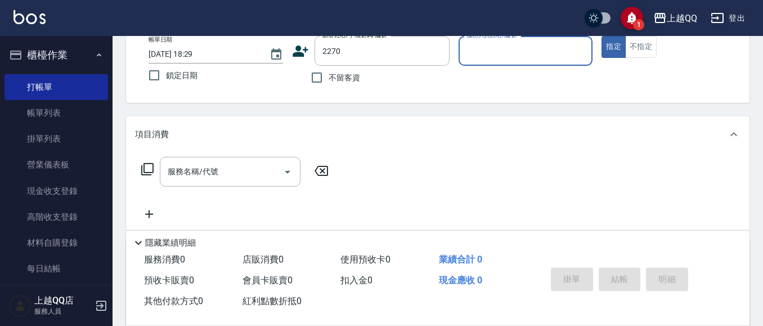
click at [601, 36] on button "指定" at bounding box center [613, 47] width 24 height 22
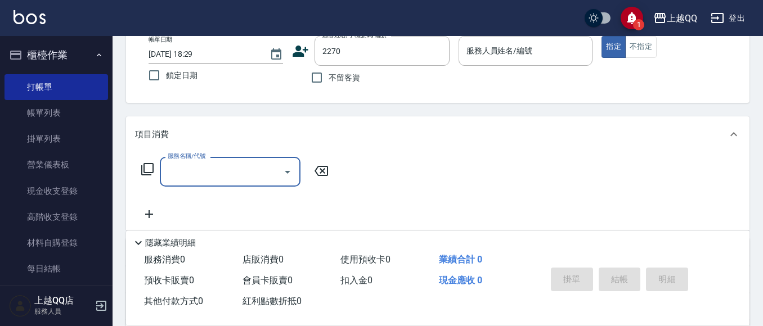
type input "[PERSON_NAME]/0986088559/2270"
type input "欣樺-6"
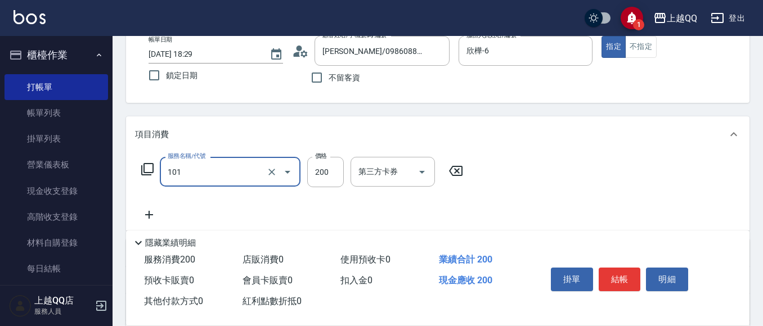
type input "洗髮(101)"
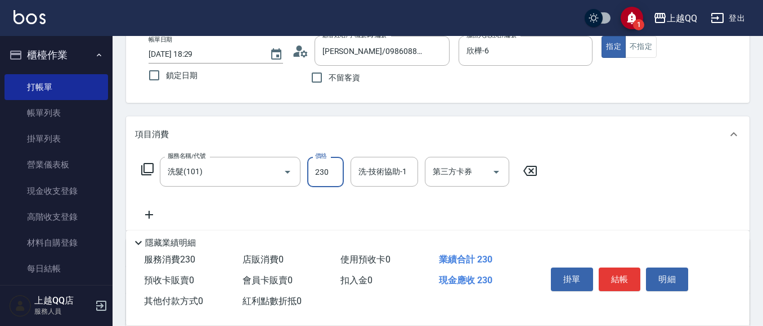
type input "230"
type input "欣樺-6"
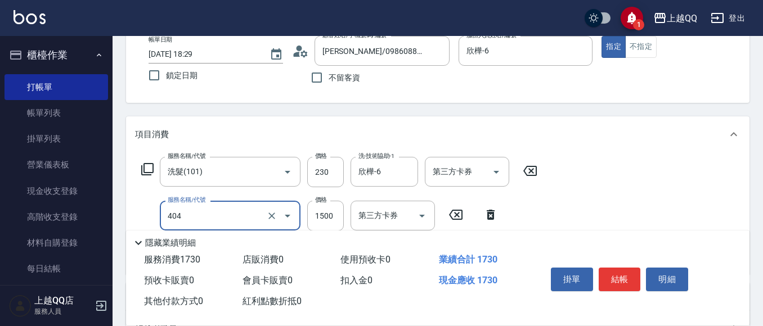
type input "設計染髮(404)"
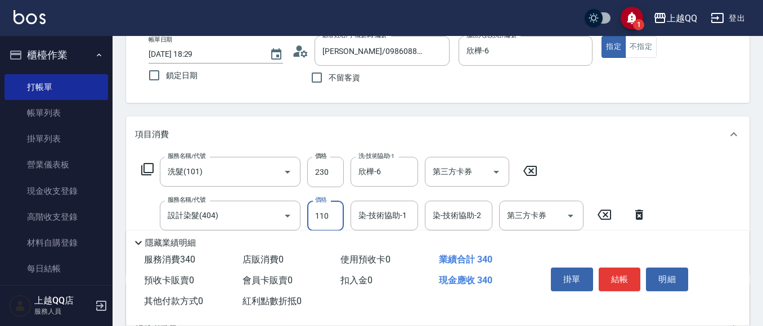
type input "1100"
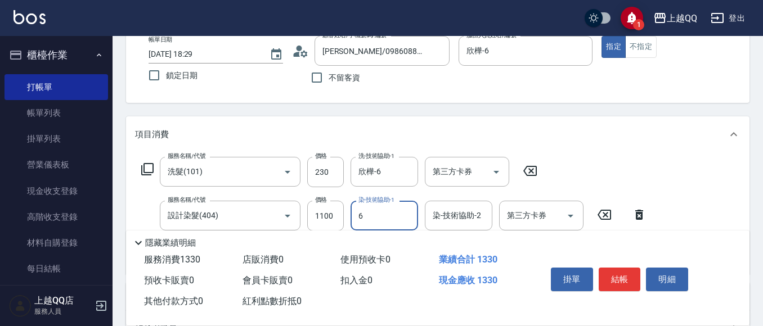
type input "欣樺-6"
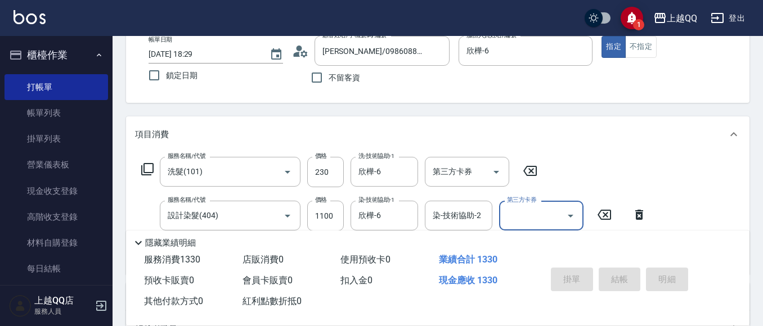
type input "[DATE] 18:30"
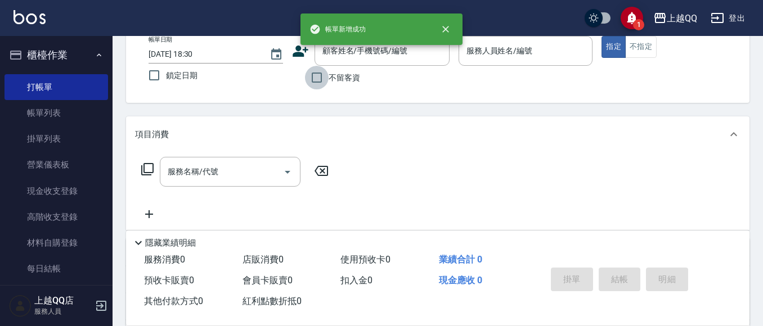
click at [311, 77] on input "不留客資" at bounding box center [317, 78] width 24 height 24
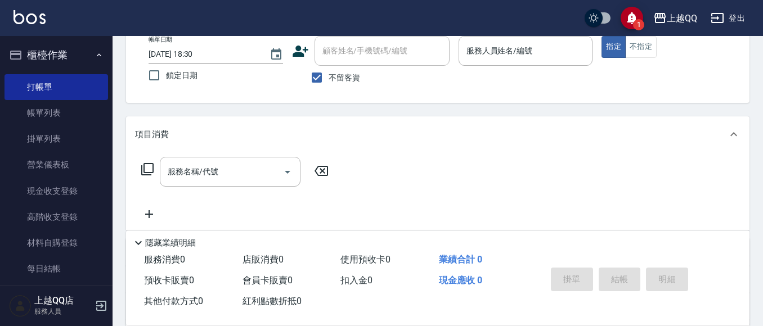
drag, startPoint x: 342, startPoint y: 82, endPoint x: 354, endPoint y: 62, distance: 23.0
click at [342, 81] on span "不留客資" at bounding box center [343, 78] width 31 height 12
click at [328, 81] on input "不留客資" at bounding box center [317, 78] width 24 height 24
checkbox input "false"
click at [355, 61] on input "顧客姓名/手機號碼/編號" at bounding box center [373, 51] width 108 height 20
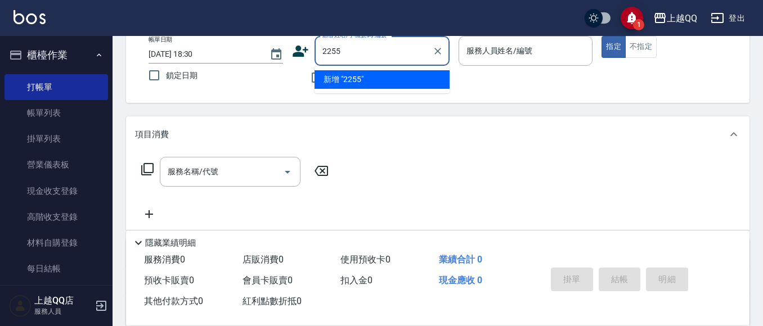
type input "2255"
click at [601, 36] on button "指定" at bounding box center [613, 47] width 24 height 22
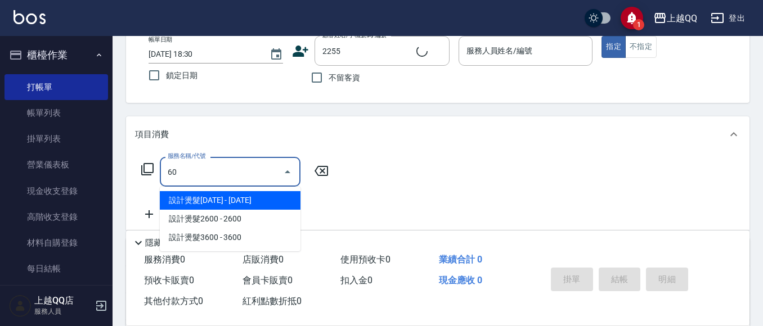
type input "601"
type input "[PERSON_NAME]/0983169898/2255"
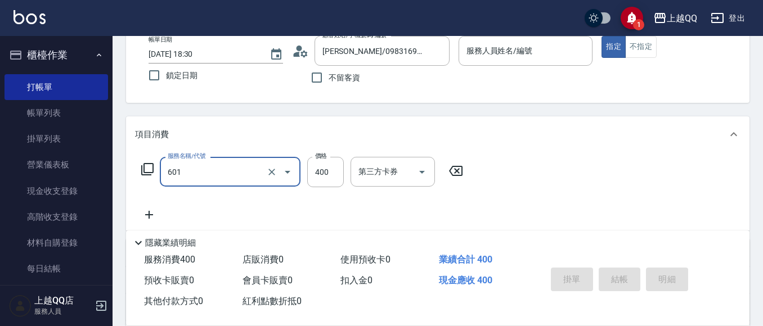
type input "601"
type input "欣樺-6"
type input "髮原素活養健康洗(601)"
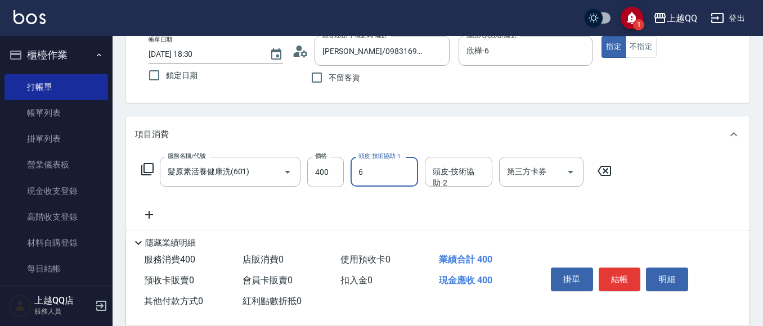
type input "欣樺-6"
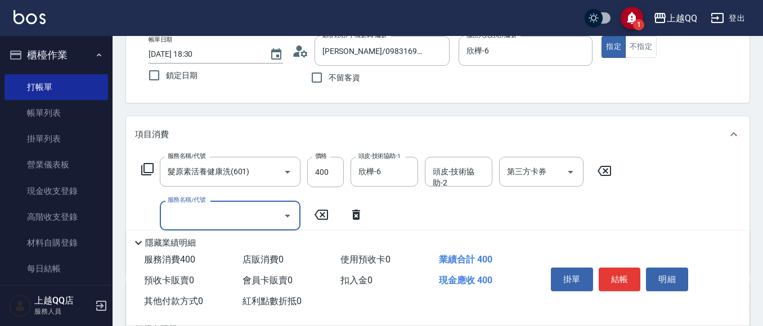
scroll to position [101, 0]
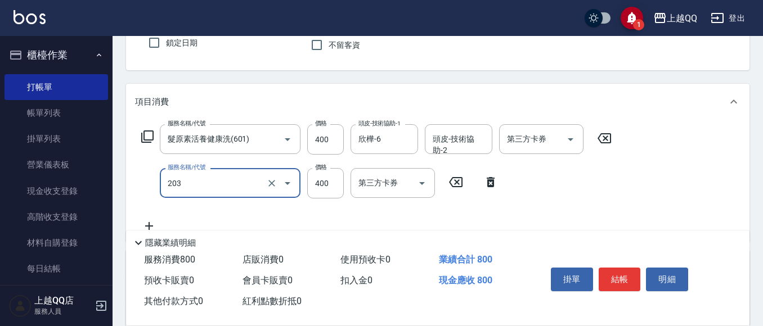
type input "指定單剪(203)"
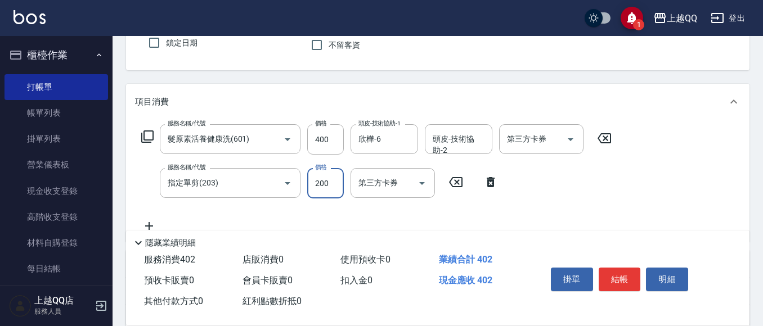
type input "200"
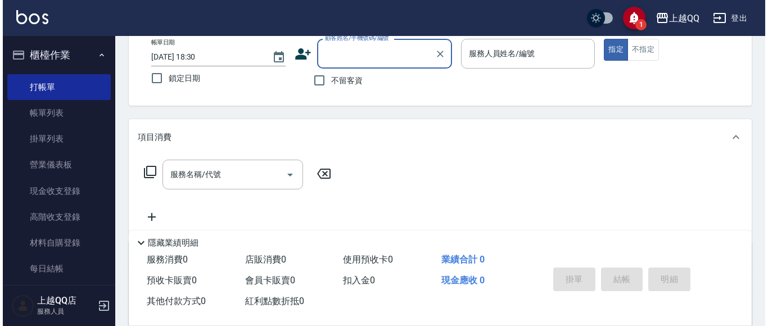
scroll to position [85, 0]
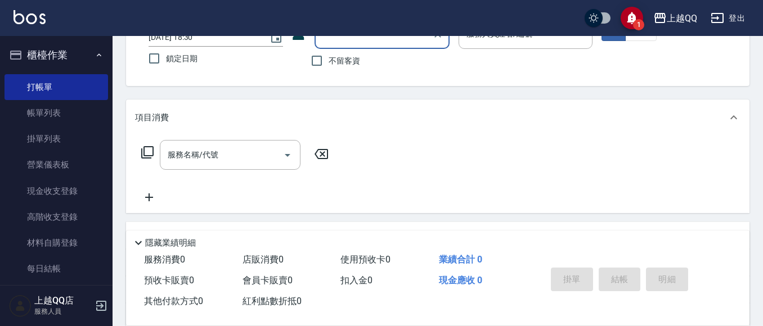
drag, startPoint x: 343, startPoint y: 63, endPoint x: 387, endPoint y: 49, distance: 46.6
click at [345, 63] on span "不留客資" at bounding box center [343, 61] width 31 height 12
click at [328, 63] on input "不留客資" at bounding box center [317, 61] width 24 height 24
checkbox input "true"
click at [513, 46] on div "服務人員姓名/編號" at bounding box center [525, 34] width 134 height 30
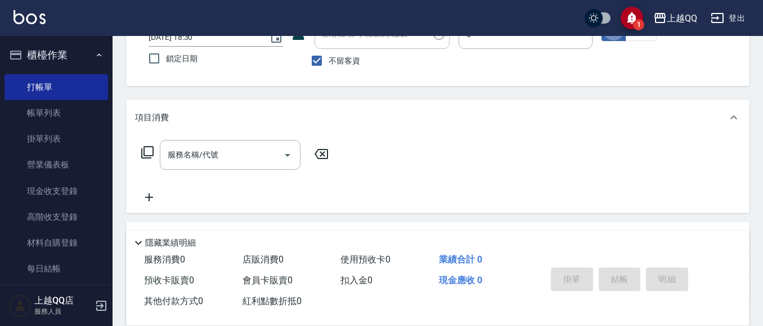
type input "欣樺-6"
click at [154, 147] on div "服務名稱/代號 服務名稱/代號" at bounding box center [235, 155] width 200 height 30
click at [142, 151] on icon at bounding box center [147, 152] width 12 height 12
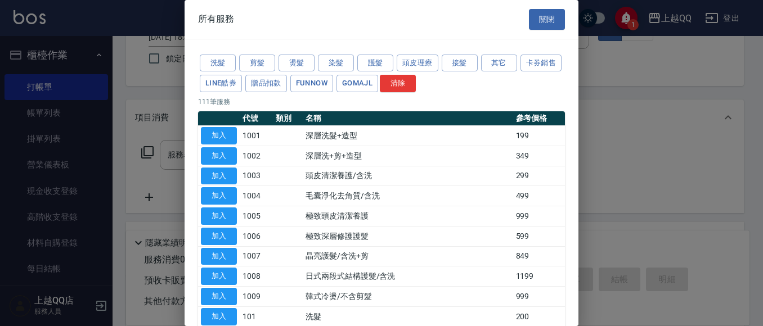
click at [142, 151] on div at bounding box center [381, 163] width 763 height 326
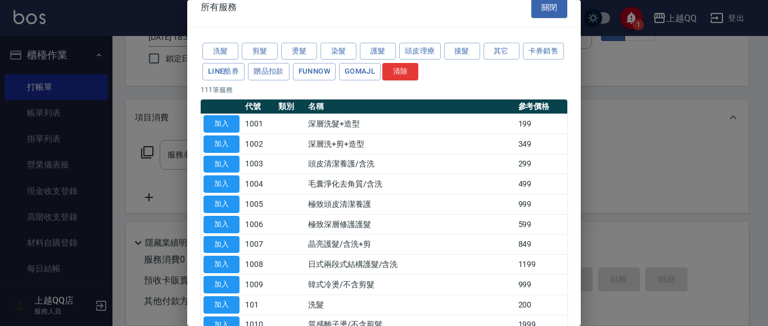
scroll to position [0, 0]
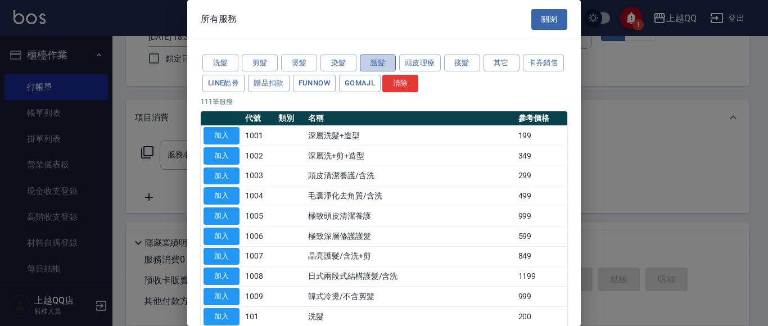
click at [380, 64] on button "護髮" at bounding box center [378, 63] width 36 height 17
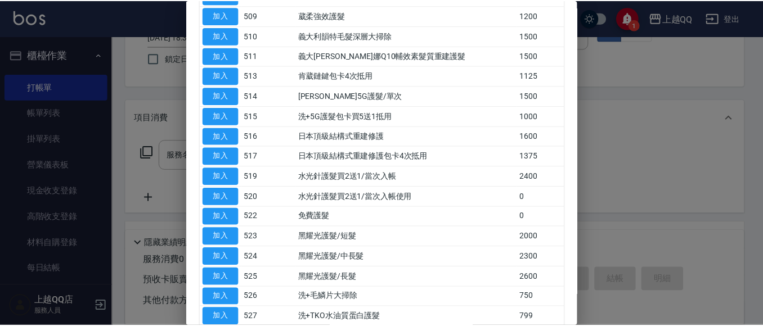
scroll to position [425, 0]
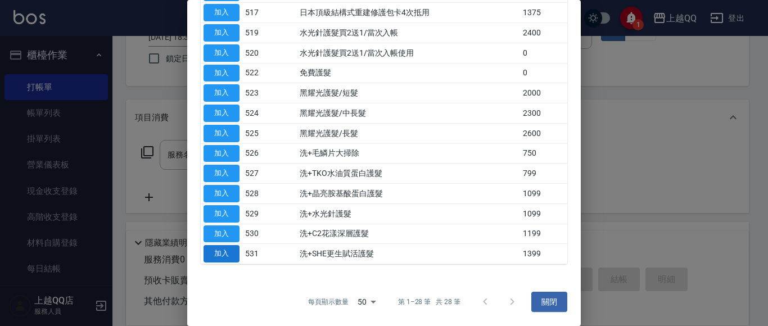
click at [213, 252] on button "加入" at bounding box center [222, 253] width 36 height 17
type input "洗+SHE更生賦活護髮(531)"
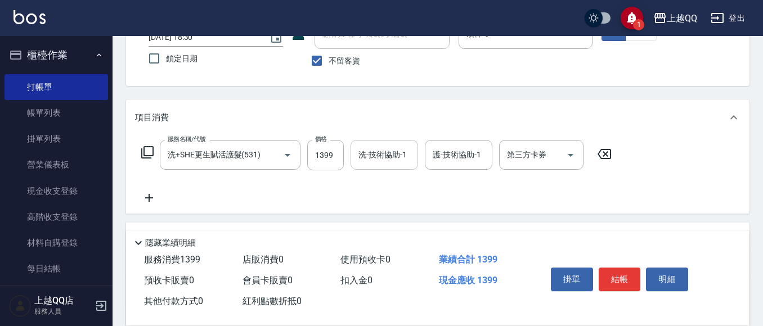
click at [366, 145] on div "洗-技術協助-1" at bounding box center [383, 155] width 67 height 30
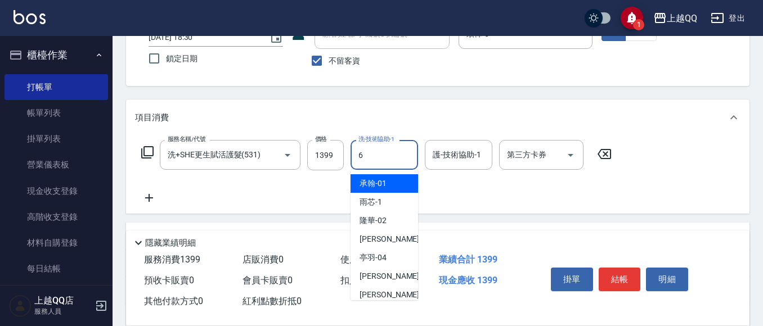
type input "欣樺-6"
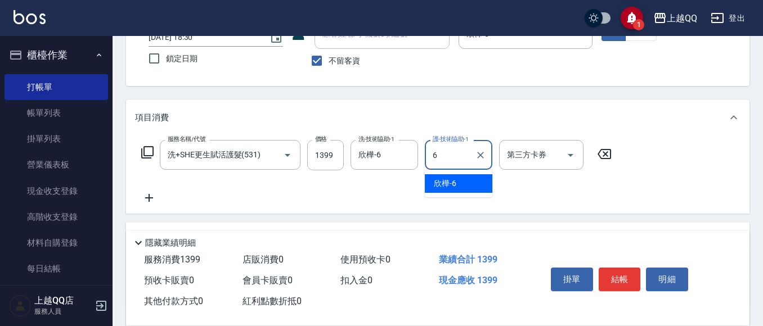
type input "欣樺-6"
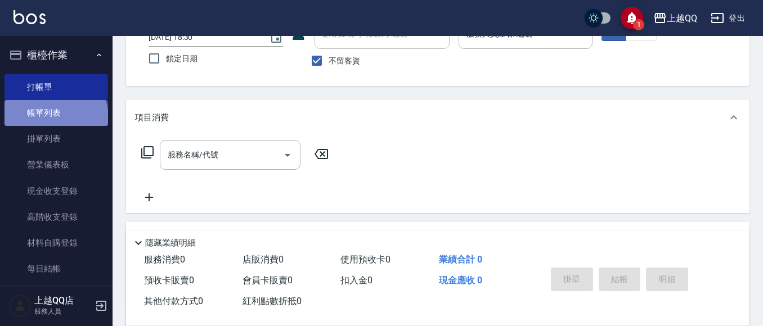
click at [55, 118] on link "帳單列表" at bounding box center [55, 113] width 103 height 26
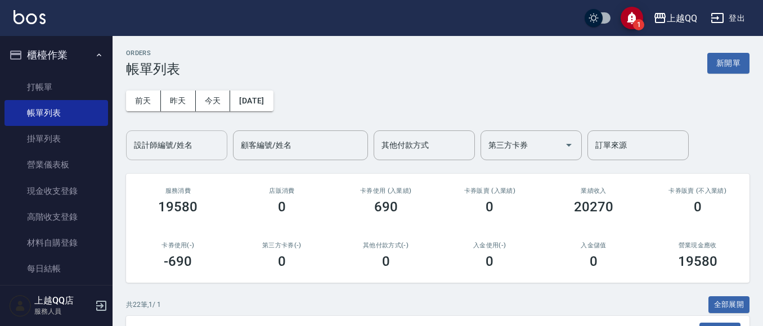
click at [179, 150] on input "設計師編號/姓名" at bounding box center [176, 146] width 91 height 20
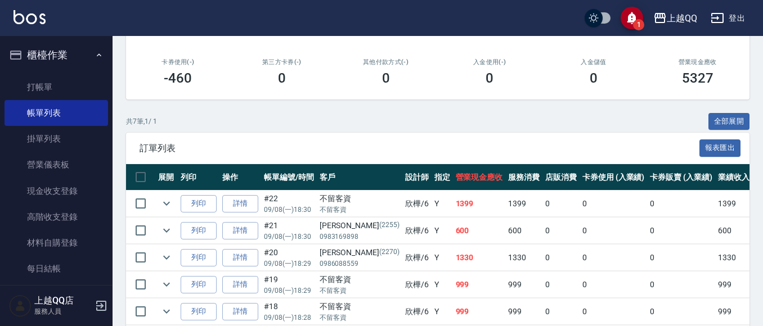
scroll to position [290, 0]
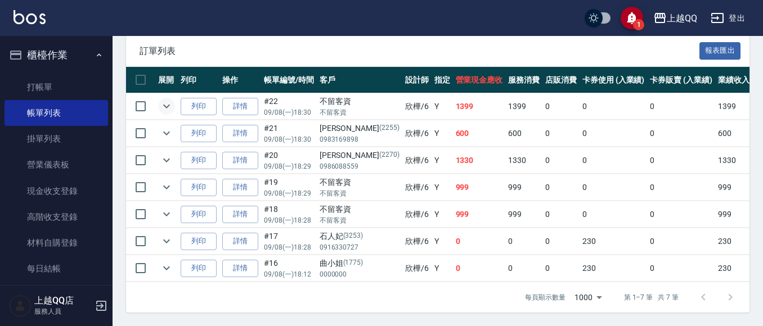
type input "欣樺-6"
click at [172, 100] on icon "expand row" at bounding box center [166, 106] width 13 height 13
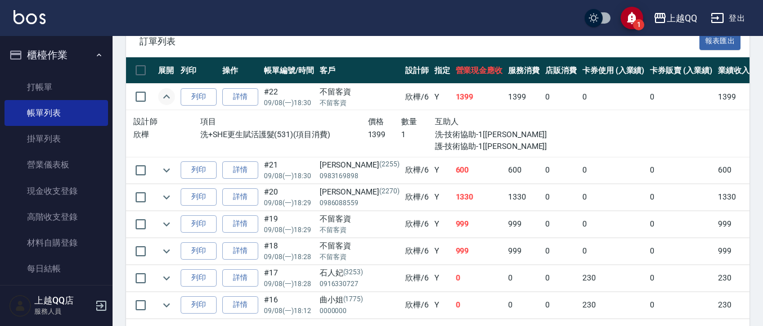
click at [160, 103] on icon "expand row" at bounding box center [166, 96] width 13 height 13
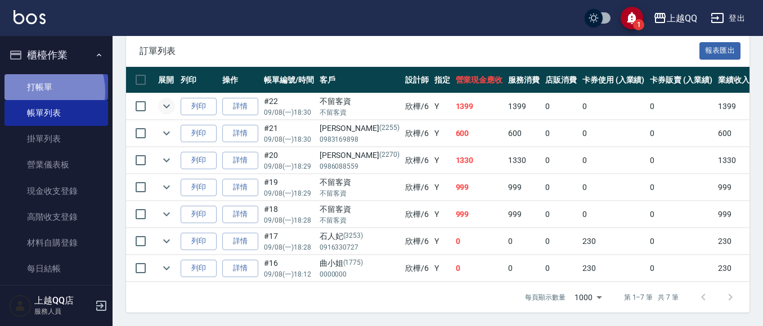
click at [40, 91] on link "打帳單" at bounding box center [55, 87] width 103 height 26
